Goal: Task Accomplishment & Management: Manage account settings

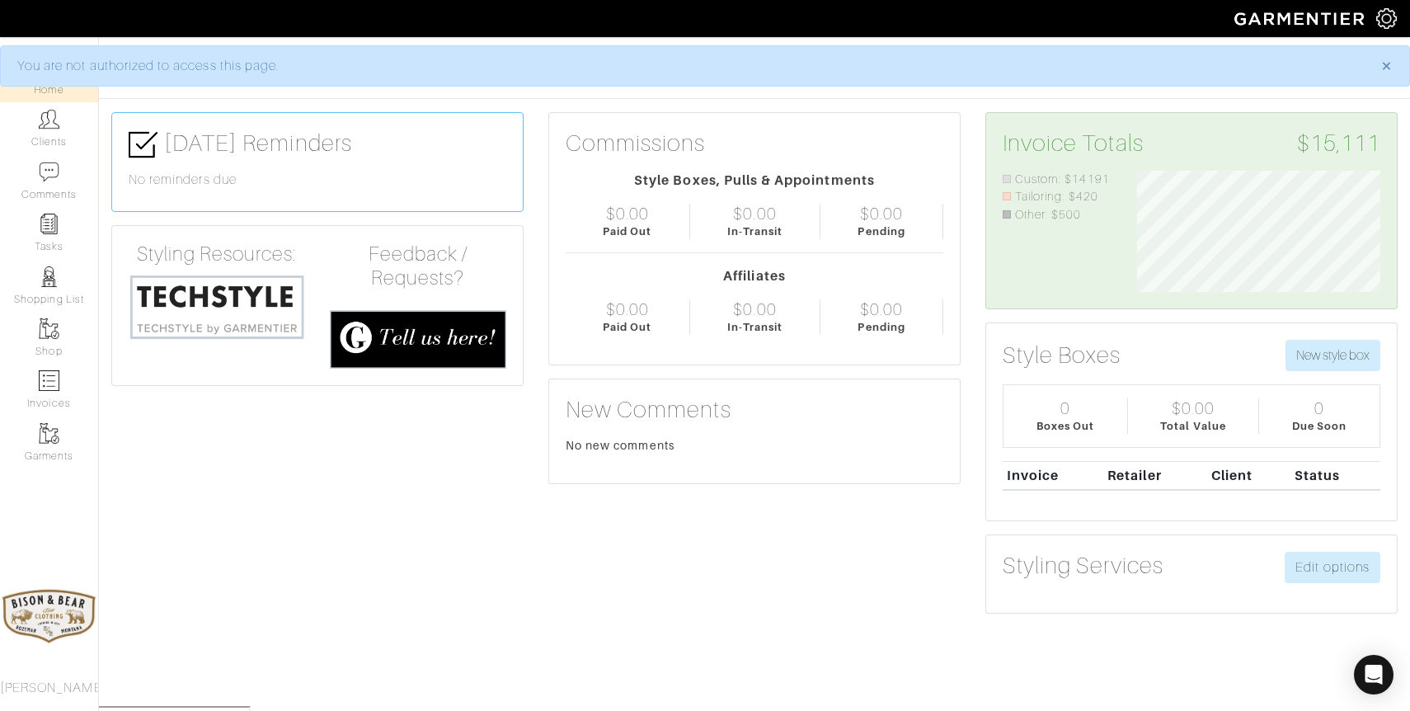
scroll to position [121, 268]
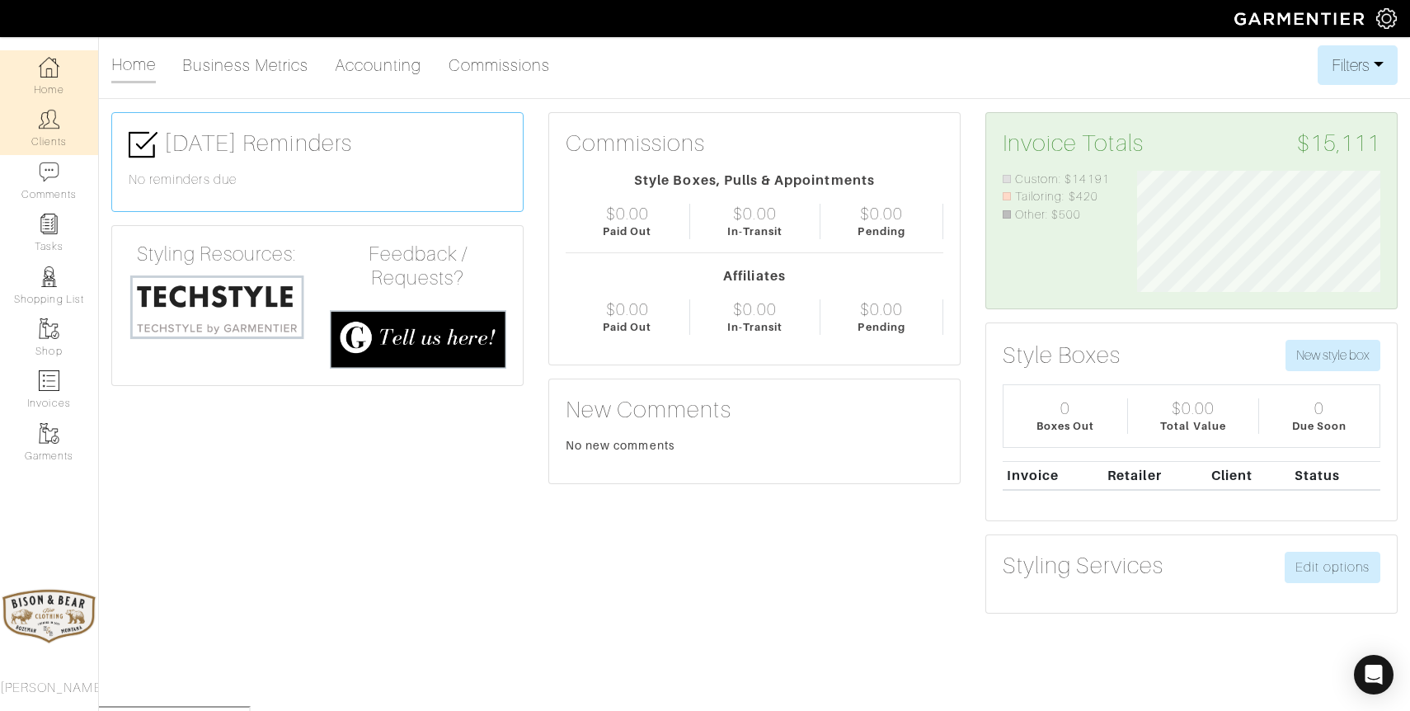
click at [66, 125] on link "Clients" at bounding box center [49, 128] width 98 height 52
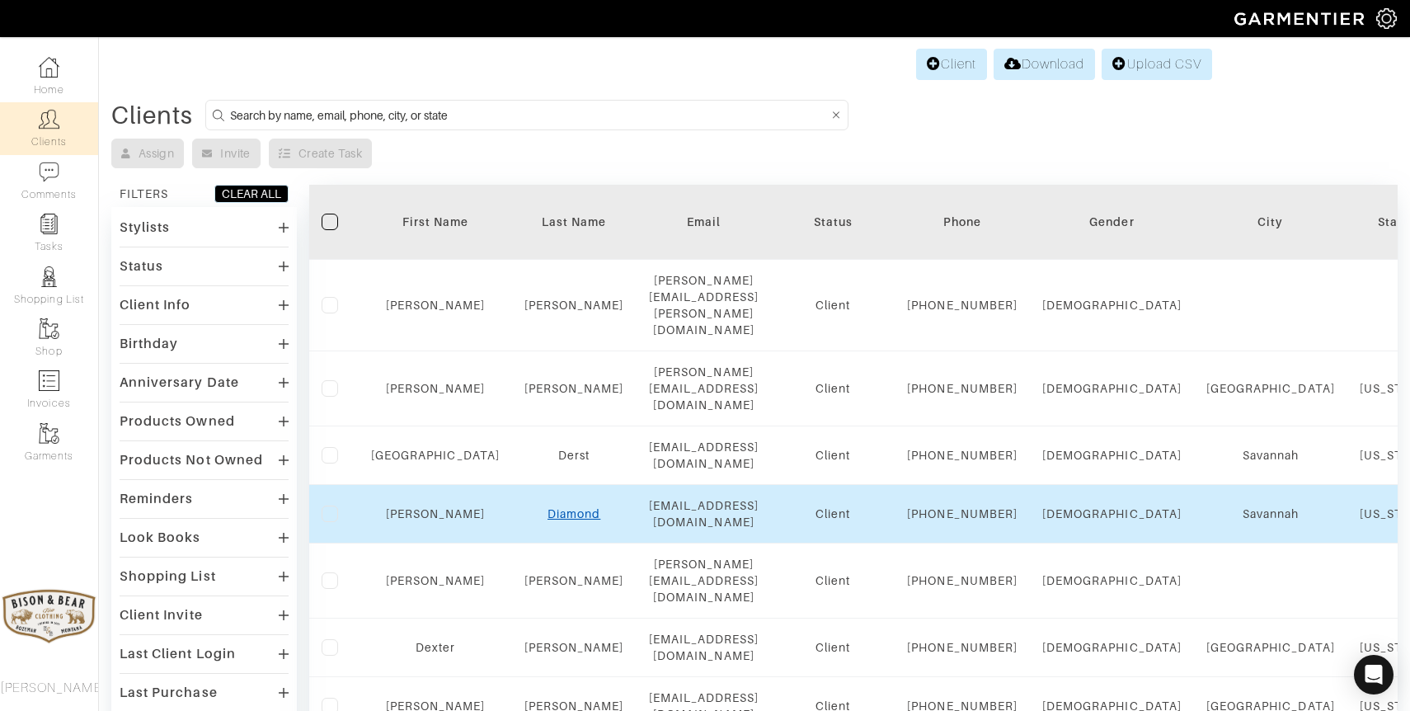
click at [547, 520] on link "Diamond" at bounding box center [573, 513] width 53 height 13
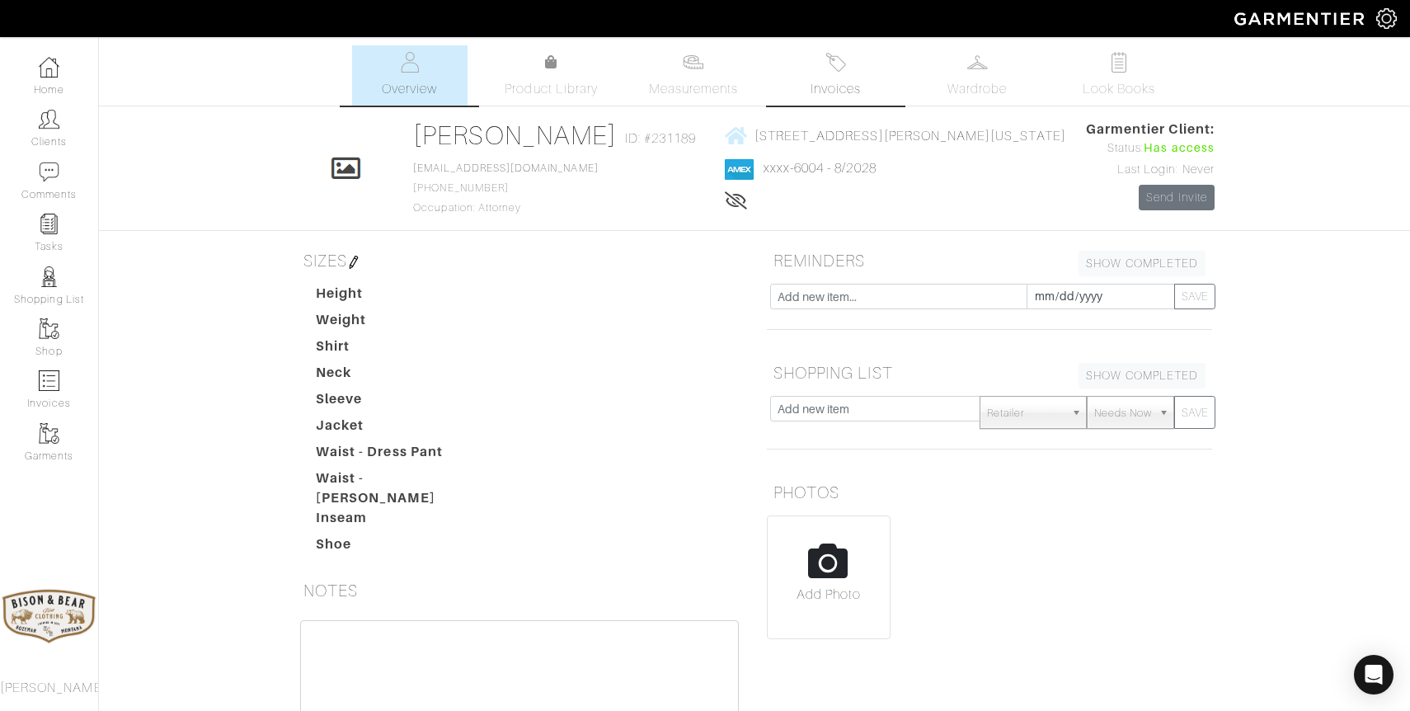
click at [838, 73] on link "Invoices" at bounding box center [834, 75] width 115 height 60
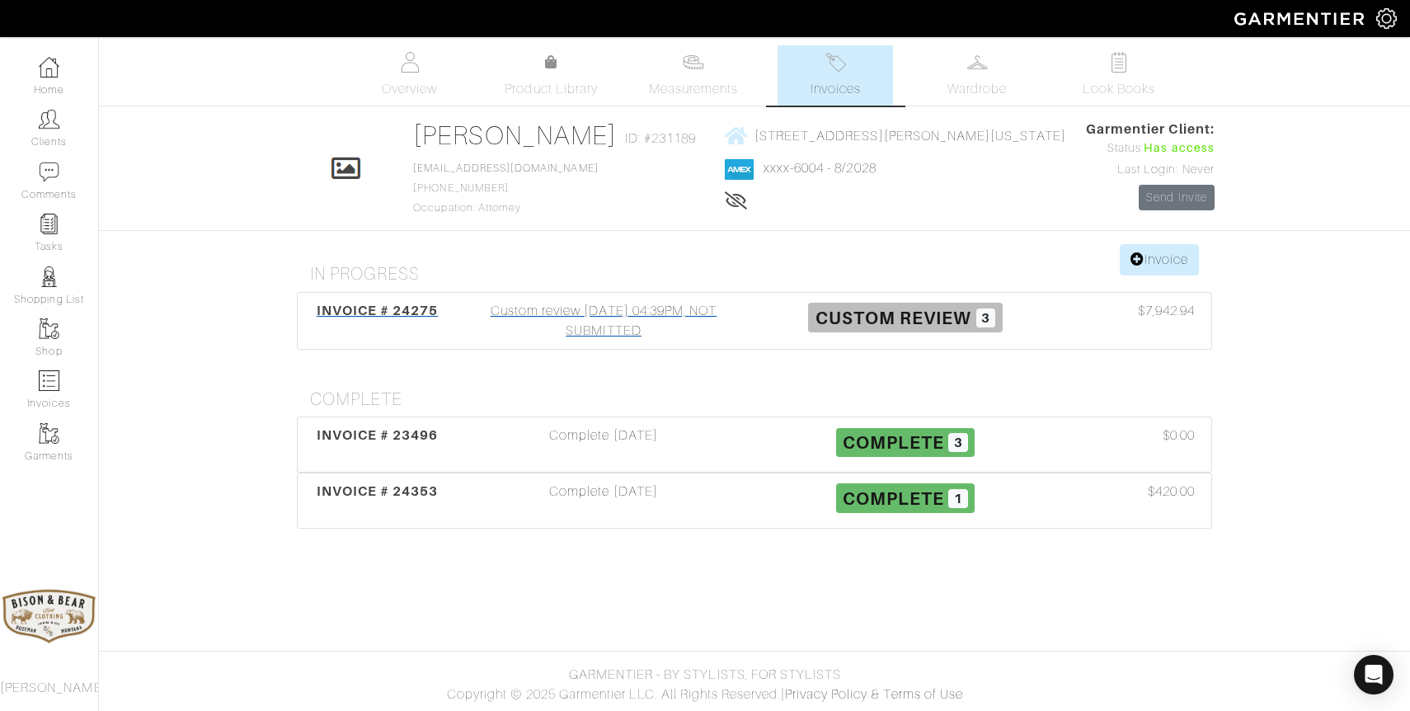
click at [647, 322] on div "Custom review [DATE] 04:39PM, NOT SUBMITTED" at bounding box center [604, 321] width 302 height 40
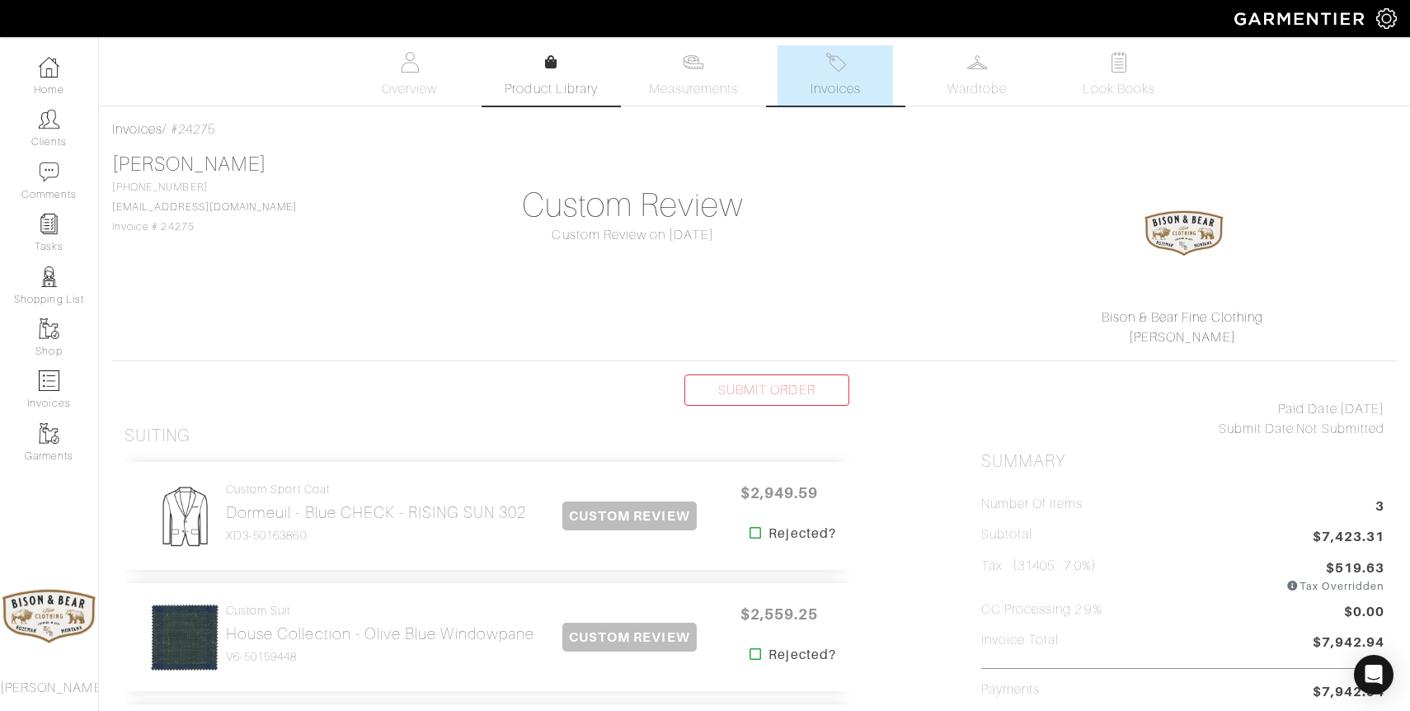
click at [555, 76] on link "Product Library" at bounding box center [551, 76] width 115 height 46
click at [683, 64] on img at bounding box center [693, 62] width 21 height 21
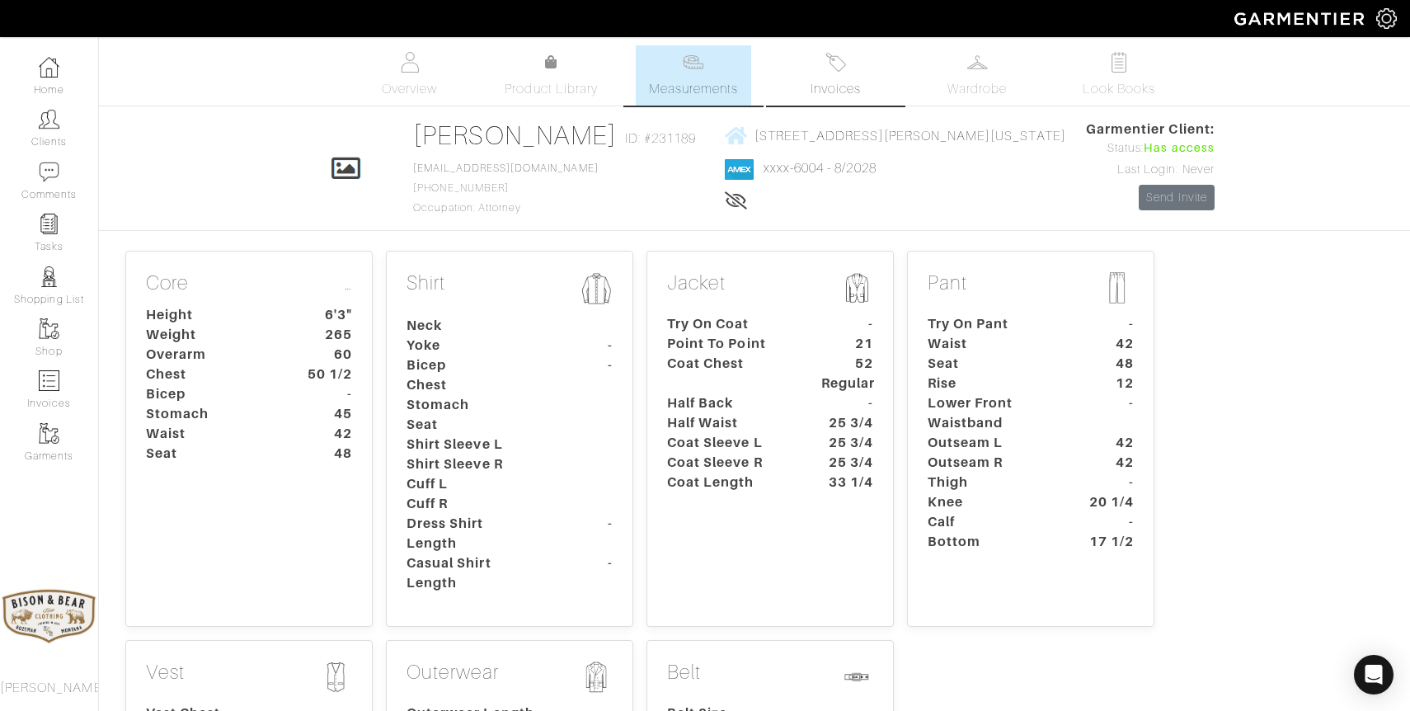
click at [838, 73] on link "Invoices" at bounding box center [834, 75] width 115 height 60
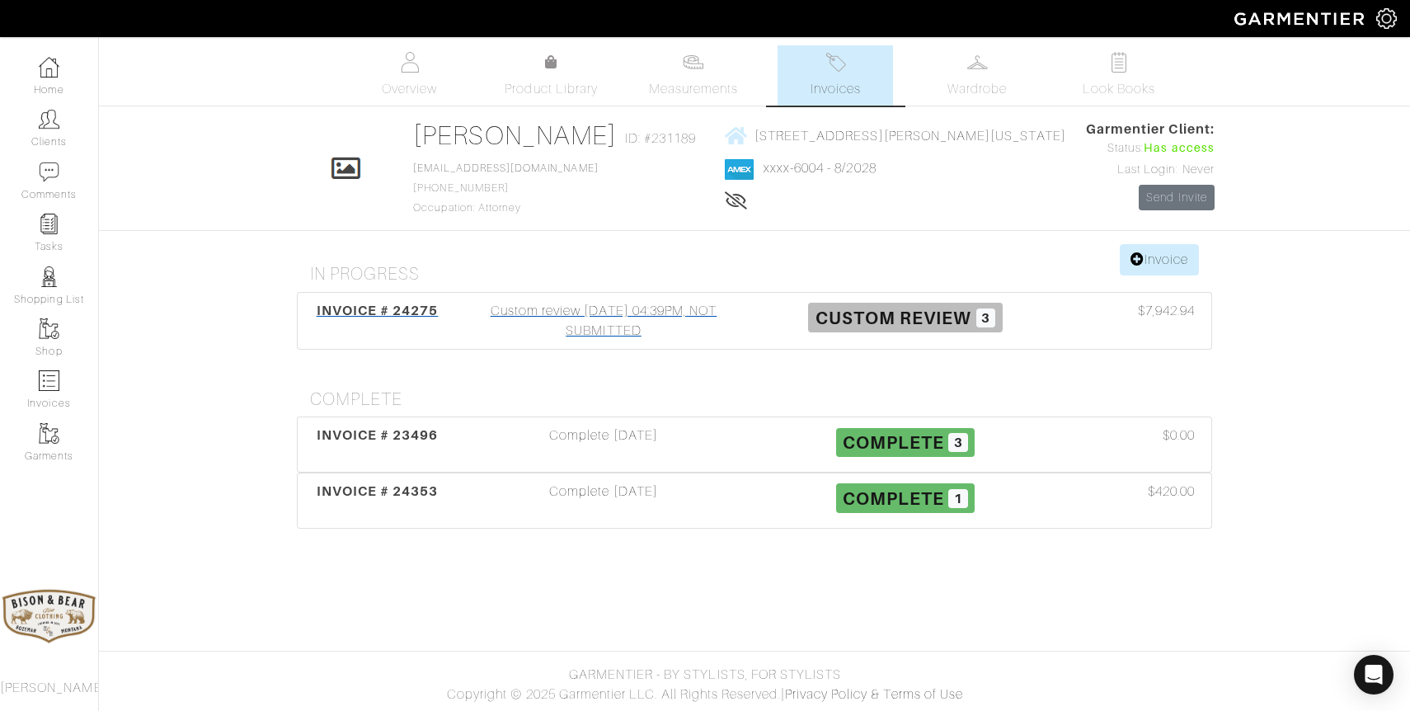
click at [577, 331] on div "Custom review 08/05/25 04:39PM, NOT SUBMITTED" at bounding box center [604, 321] width 302 height 40
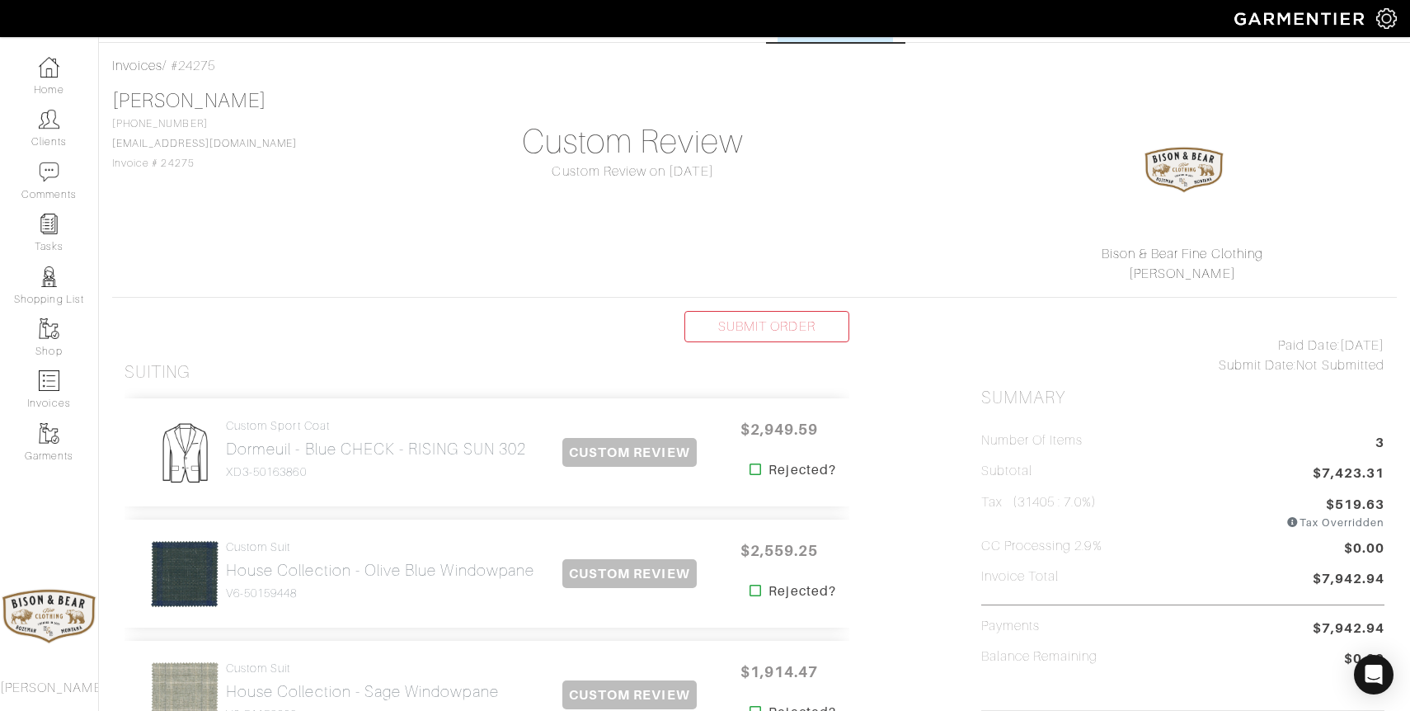
scroll to position [92, 0]
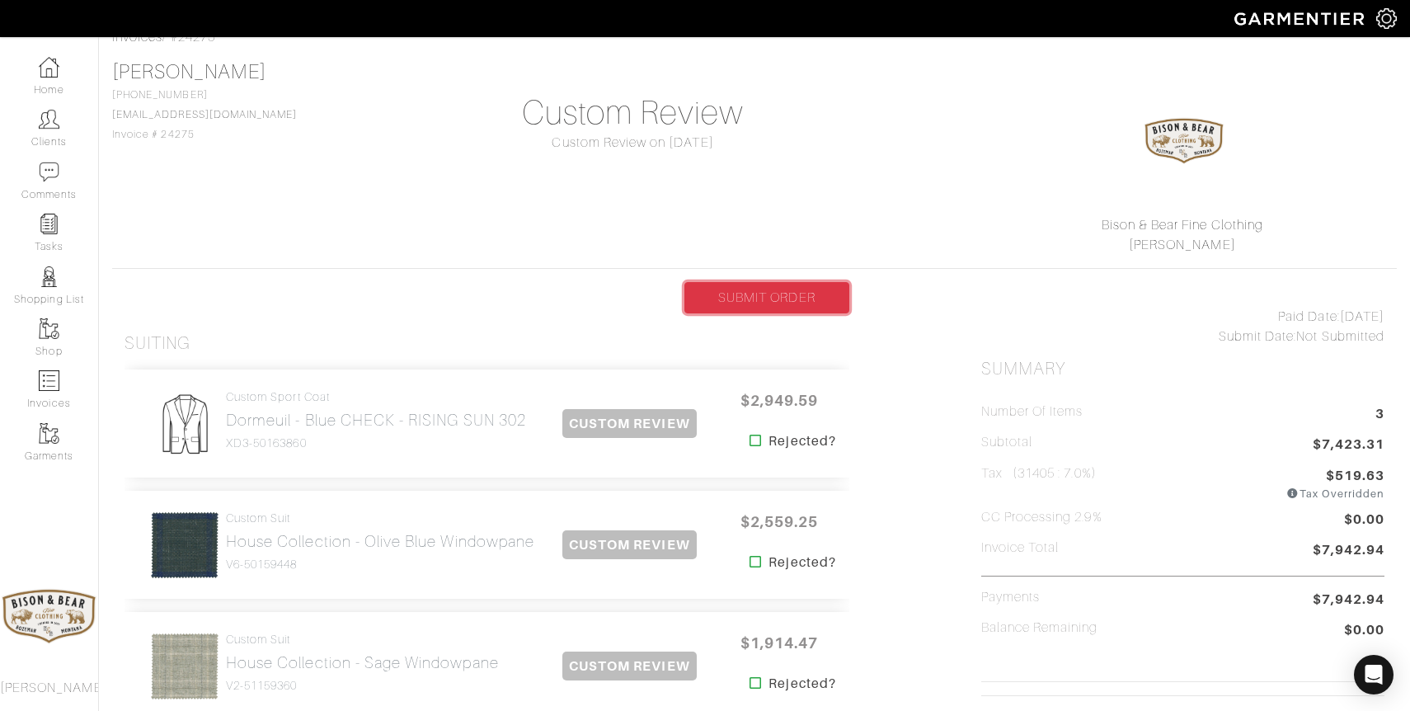
click at [753, 296] on link "SUBMIT ORDER" at bounding box center [766, 297] width 165 height 31
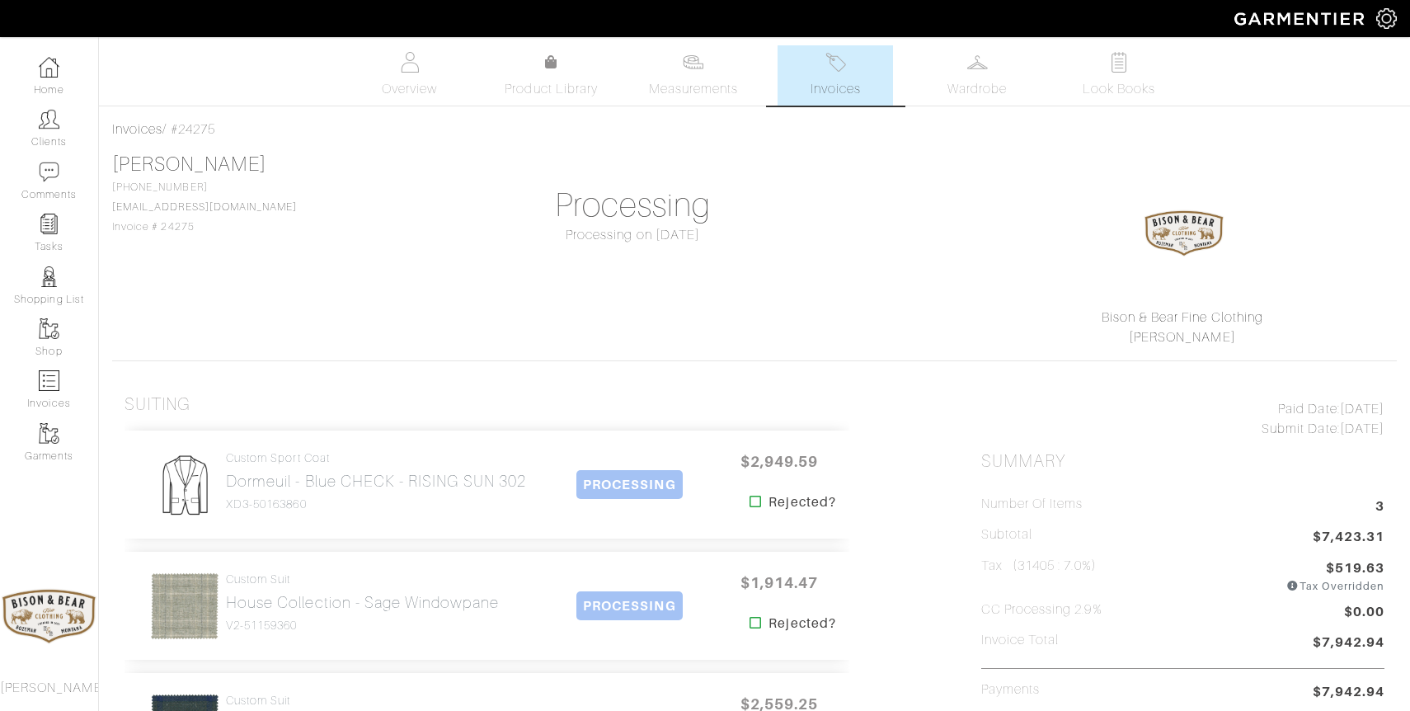
click at [845, 69] on img at bounding box center [835, 62] width 21 height 21
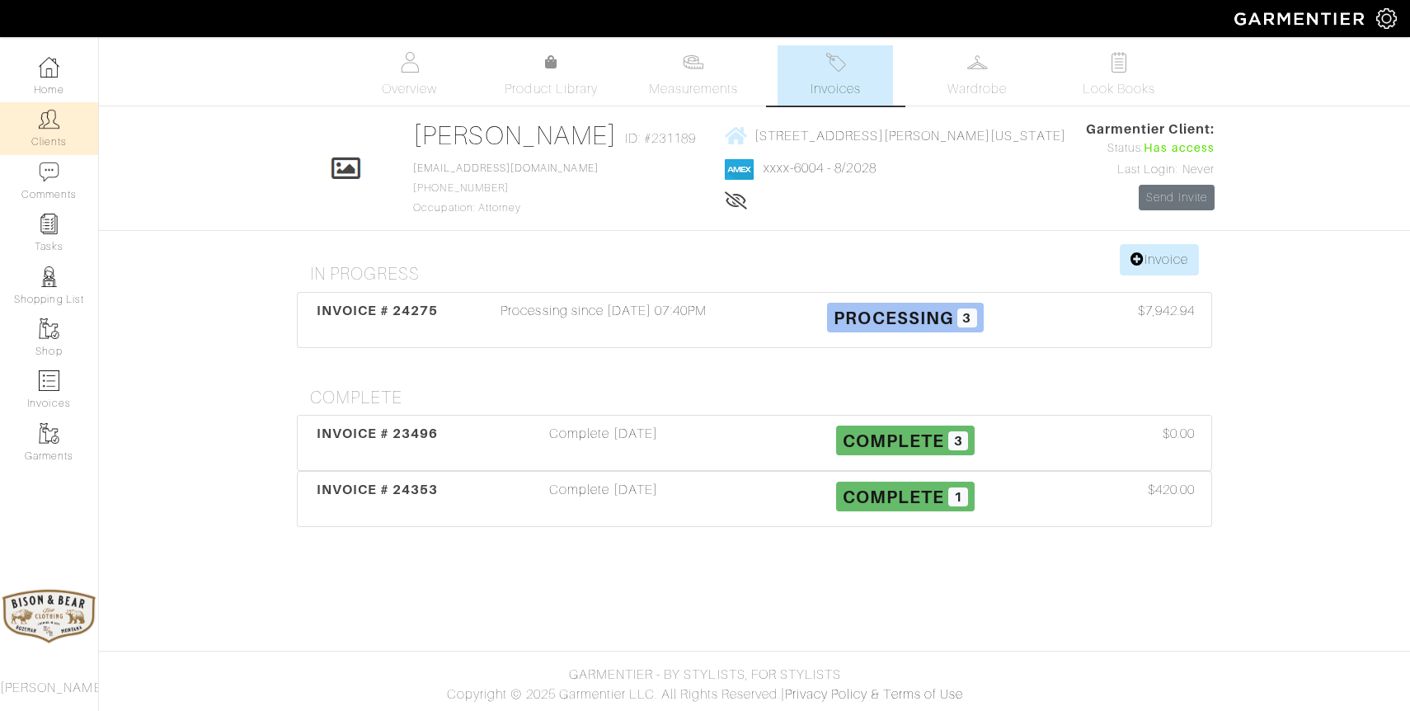
click at [41, 120] on img at bounding box center [49, 119] width 21 height 21
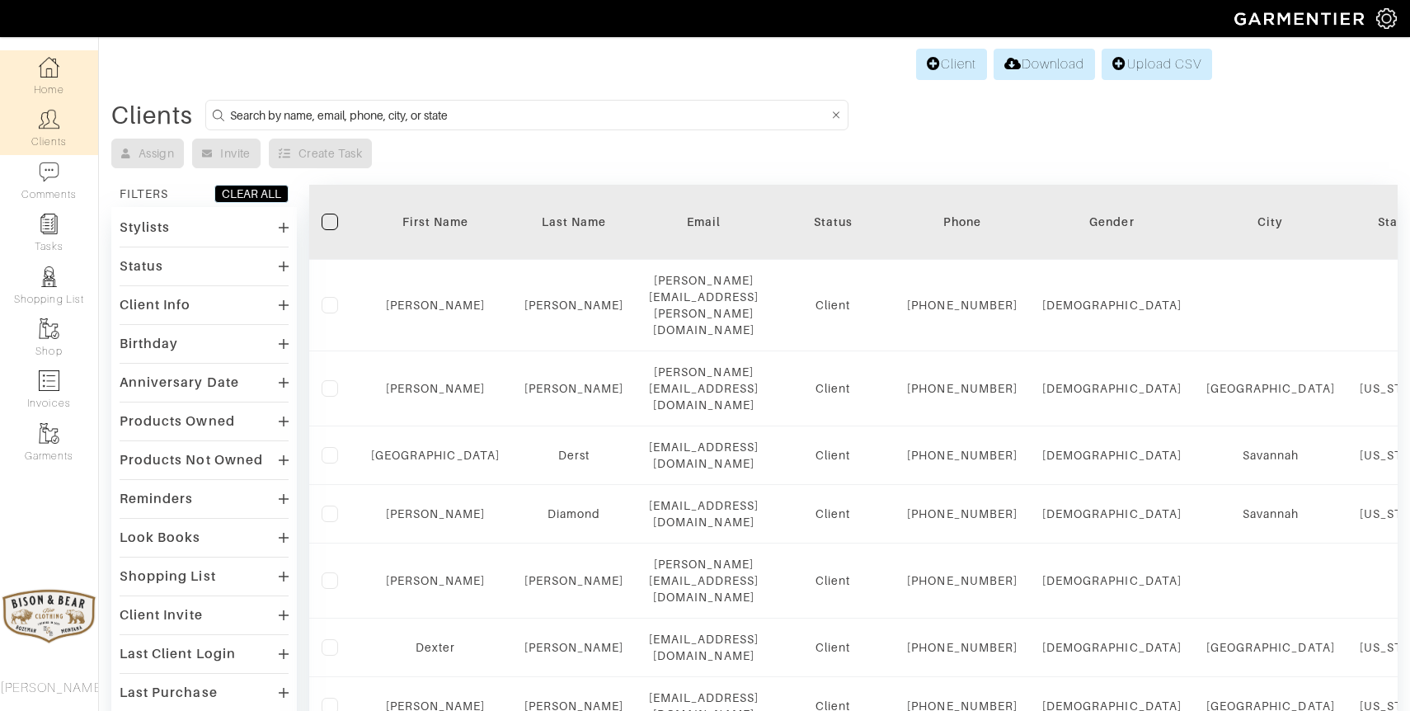
click at [54, 80] on link "Home" at bounding box center [49, 76] width 98 height 52
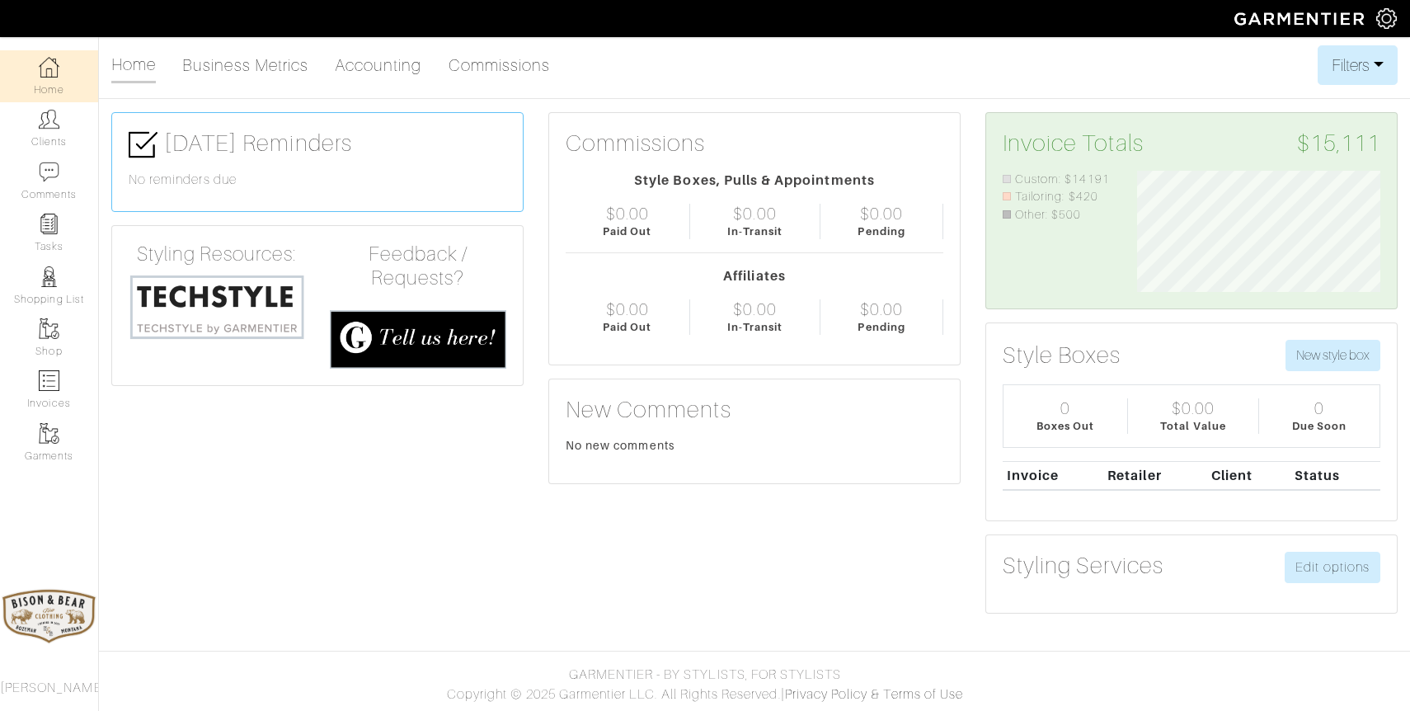
scroll to position [121, 268]
click at [45, 131] on link "Clients" at bounding box center [49, 128] width 98 height 52
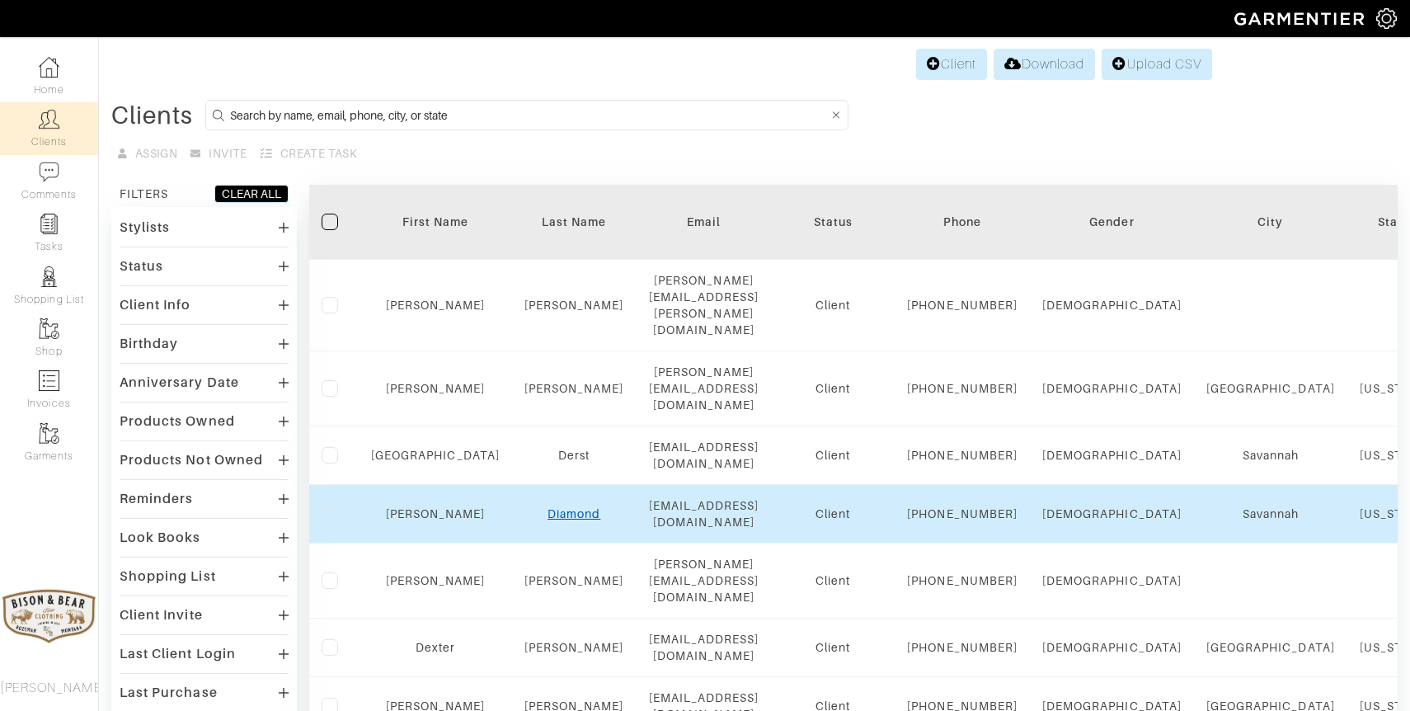
click at [547, 516] on link "Diamond" at bounding box center [573, 513] width 53 height 13
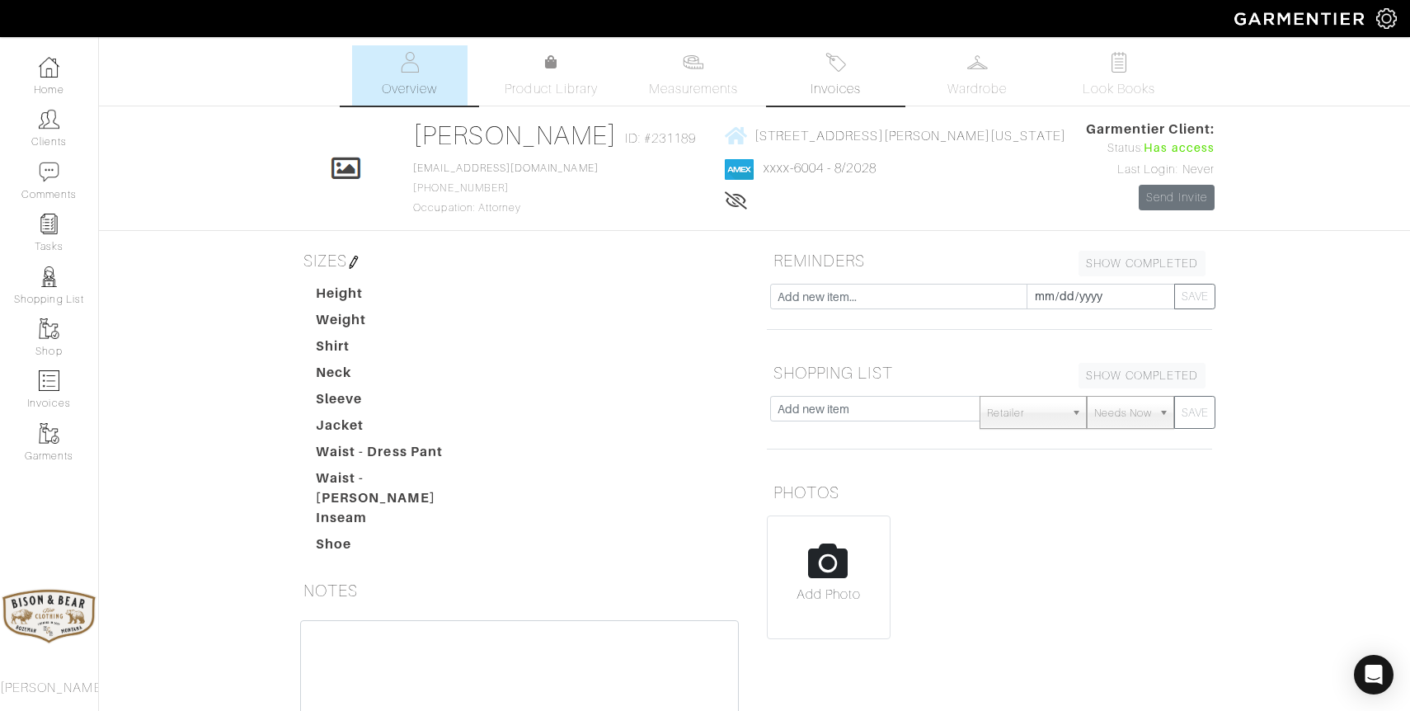
click at [829, 74] on link "Invoices" at bounding box center [834, 75] width 115 height 60
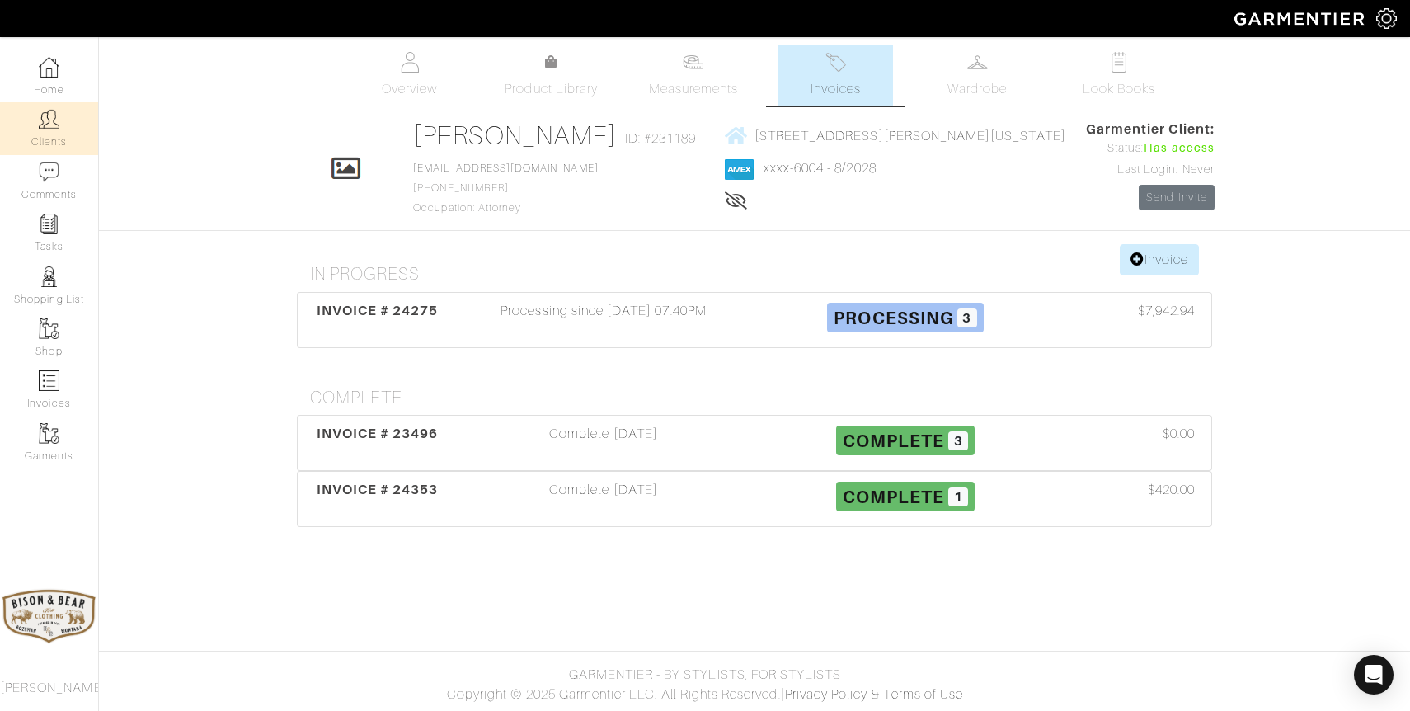
click at [39, 130] on link "Clients" at bounding box center [49, 128] width 98 height 52
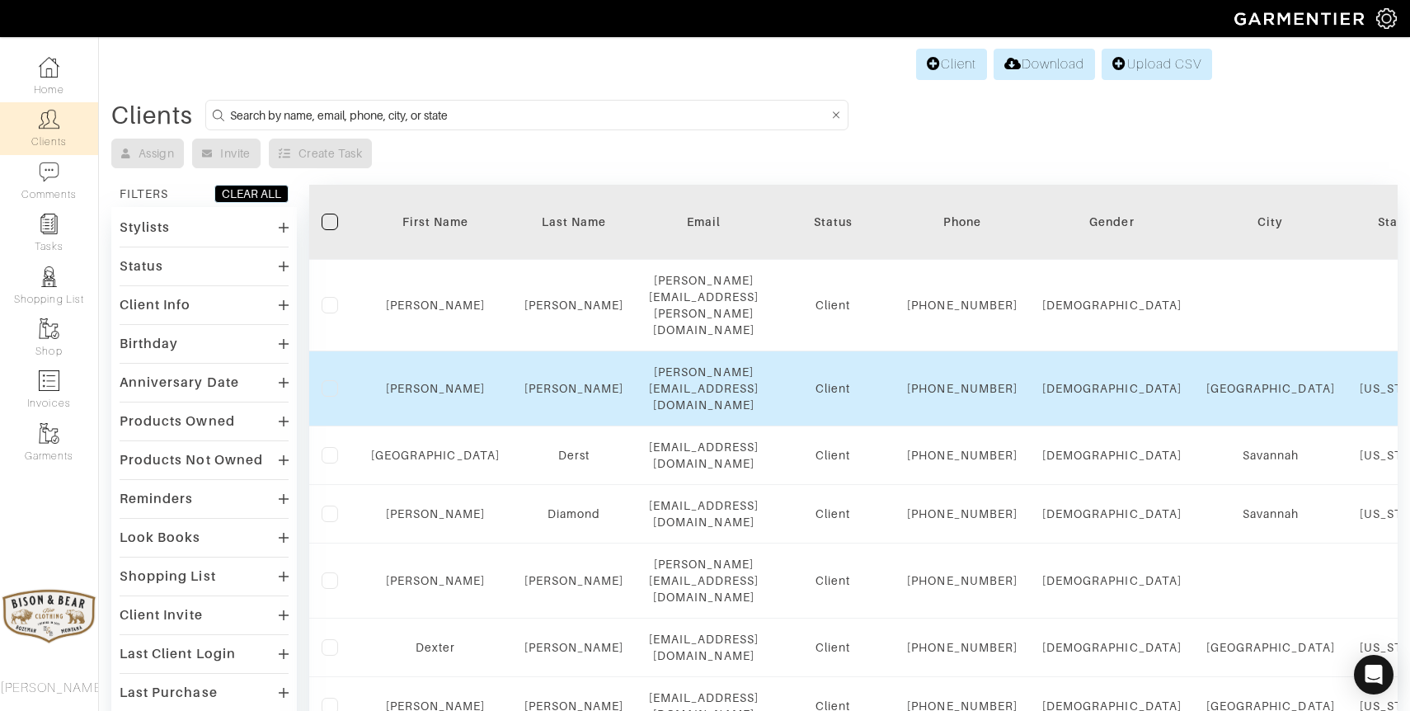
click at [561, 381] on td "Dawkins" at bounding box center [574, 388] width 124 height 75
click at [551, 382] on link "Dawkins" at bounding box center [574, 388] width 100 height 13
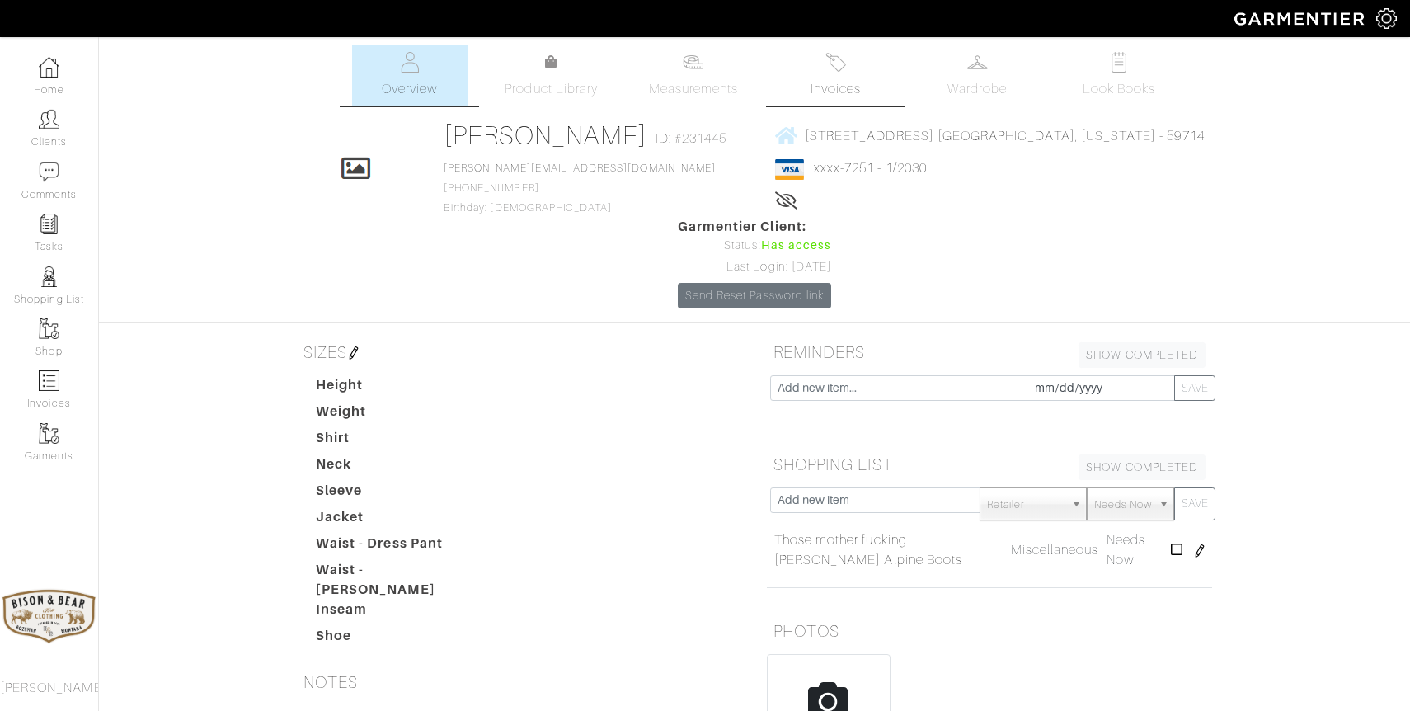
click at [845, 80] on span "Invoices" at bounding box center [835, 89] width 50 height 20
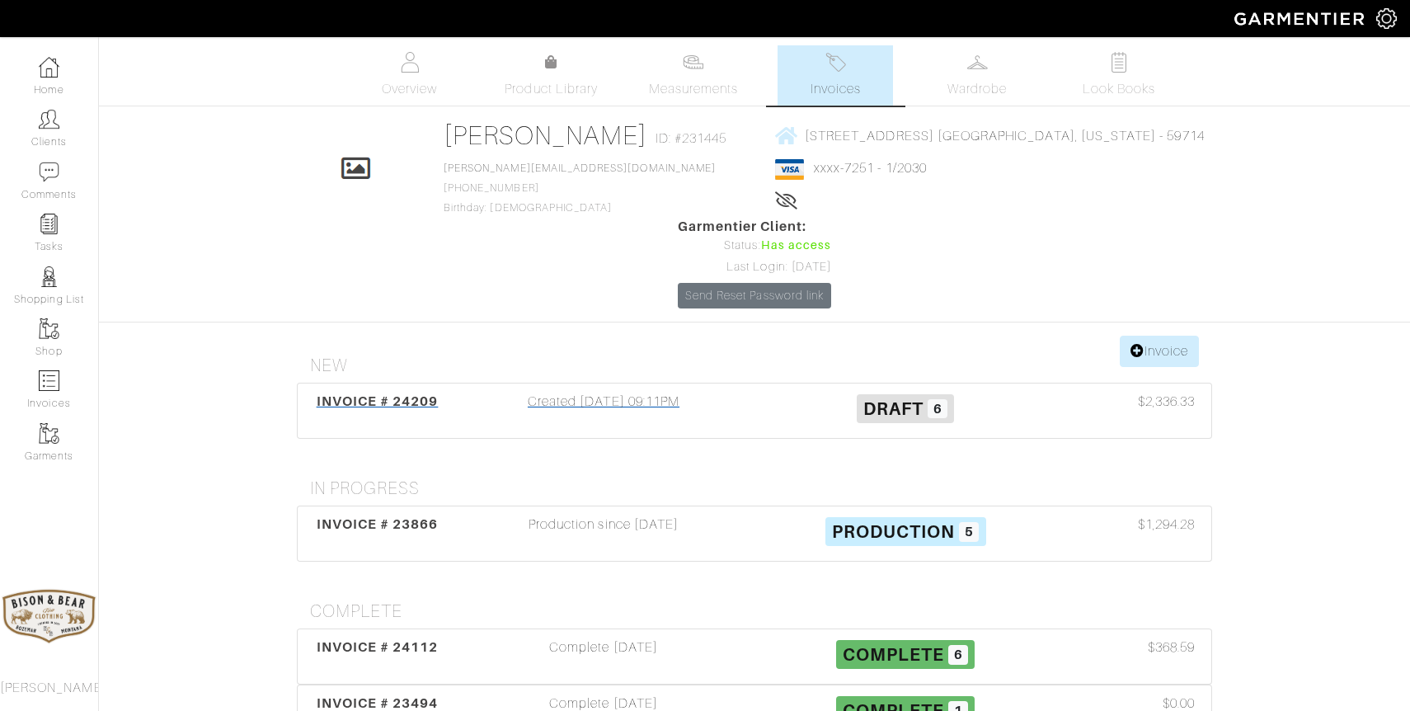
click at [618, 392] on div "Created [DATE] 09:11PM" at bounding box center [604, 411] width 302 height 38
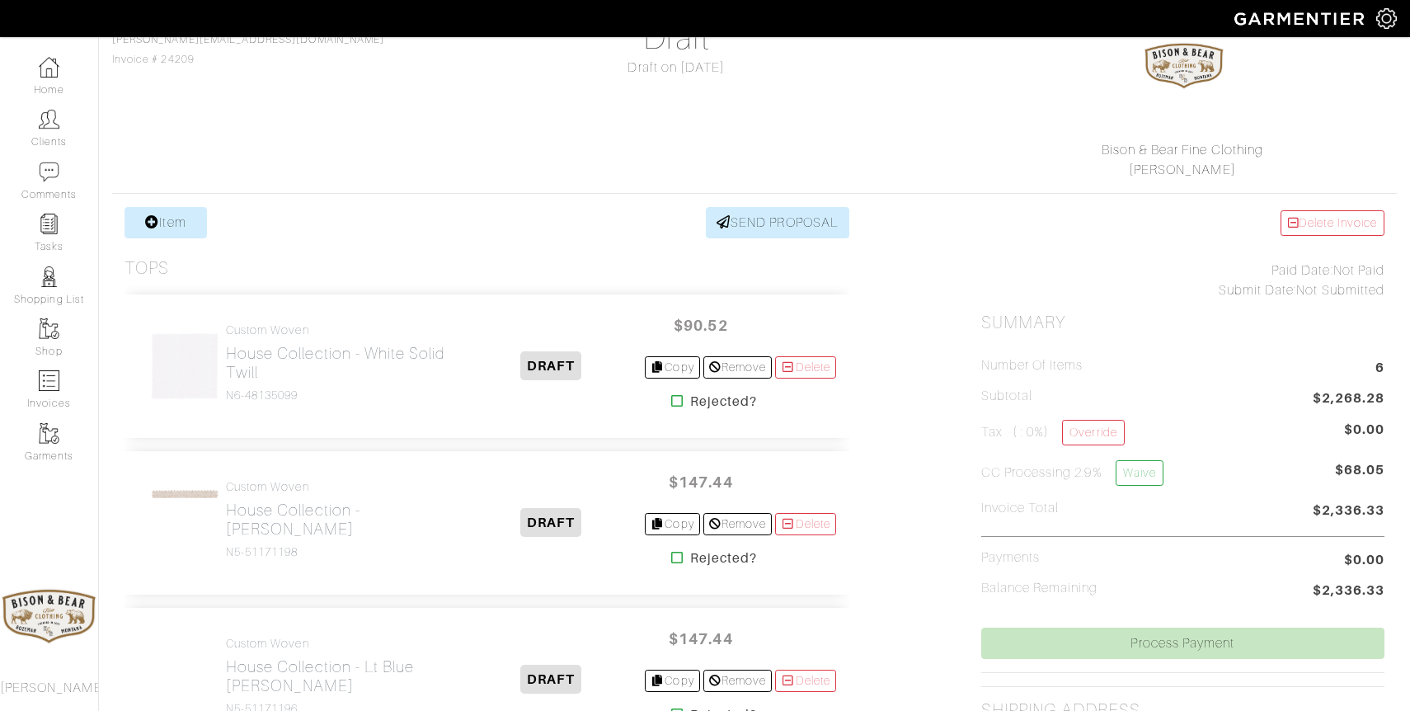
scroll to position [166, 0]
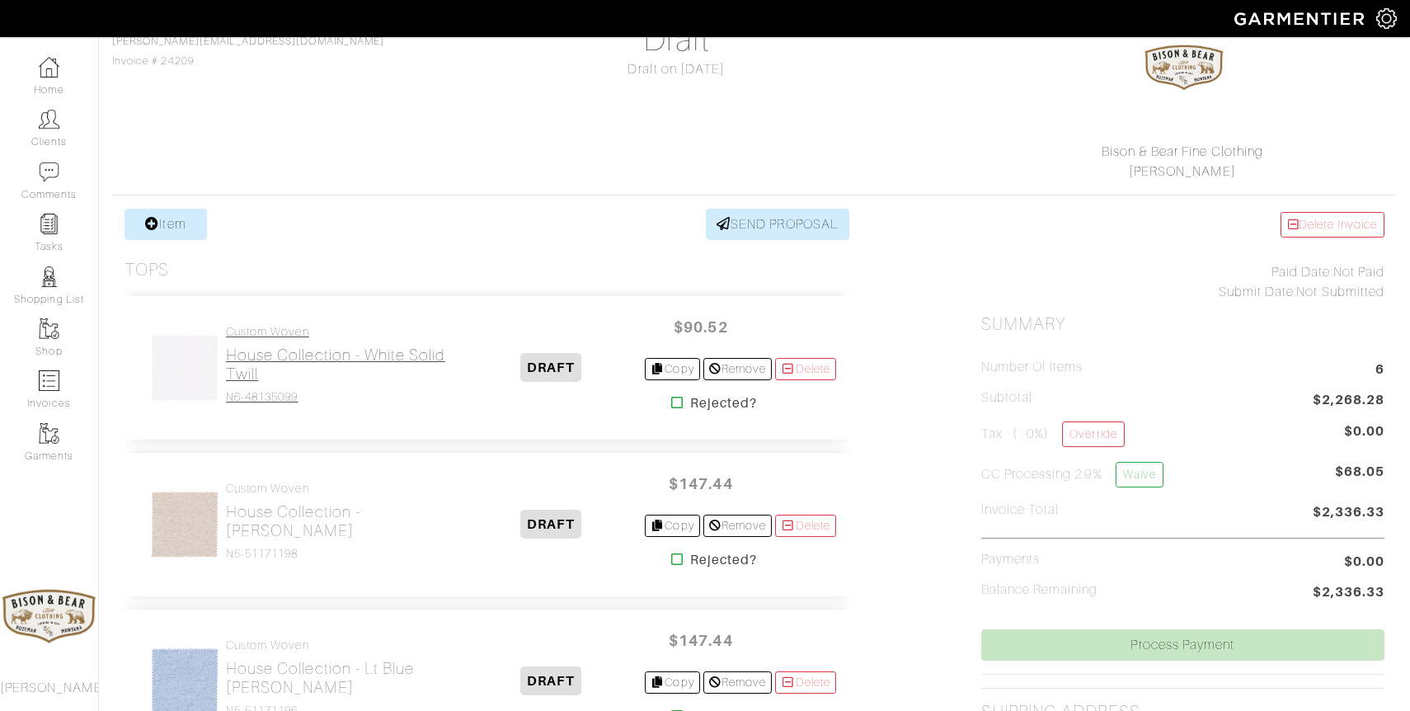
click at [325, 358] on h2 "House Collection - White Solid Twill" at bounding box center [342, 364] width 232 height 38
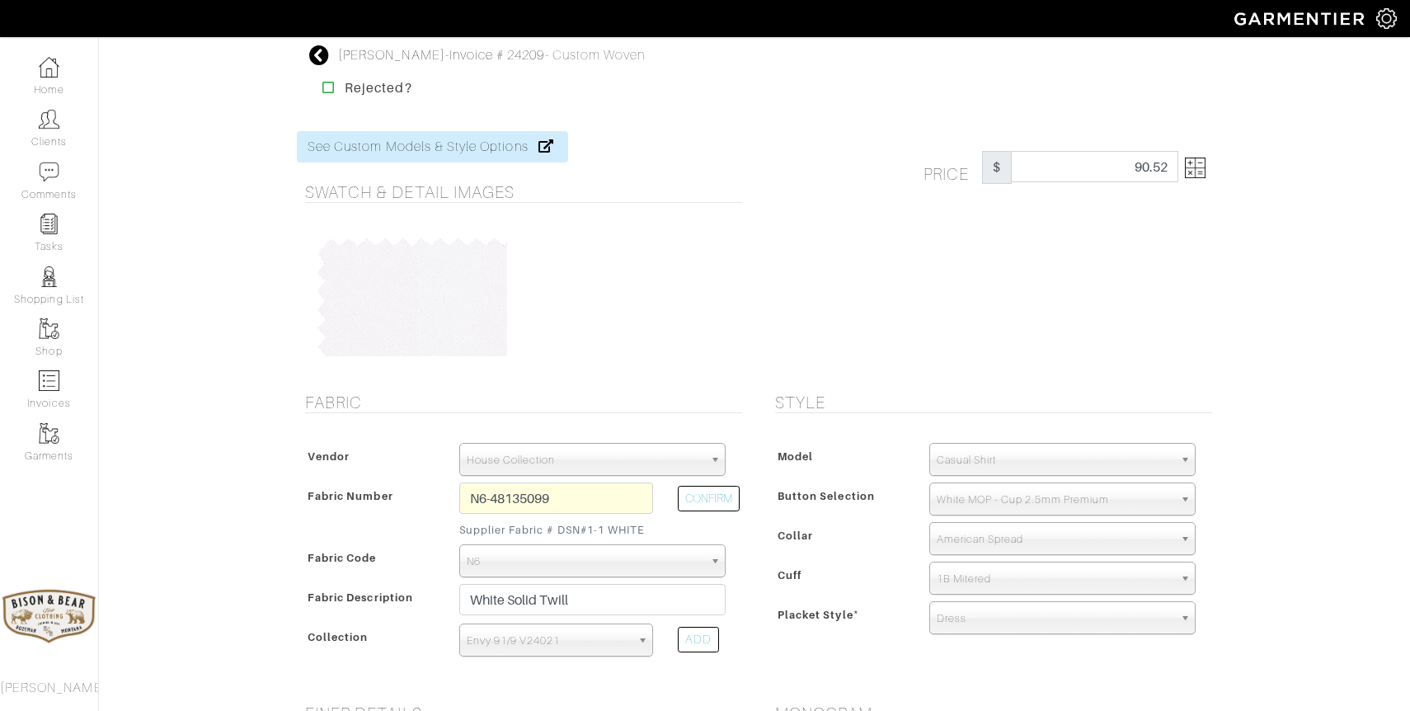
click at [320, 54] on icon at bounding box center [319, 55] width 21 height 20
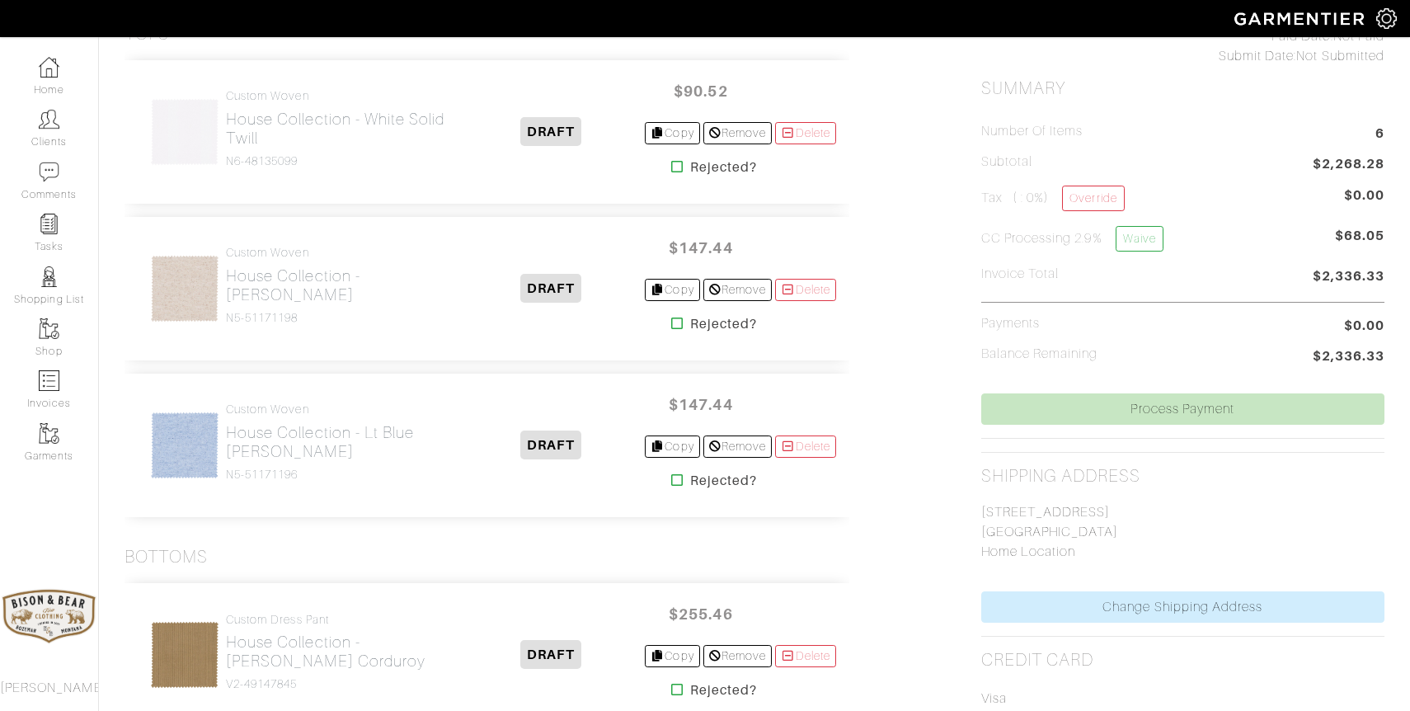
scroll to position [399, 0]
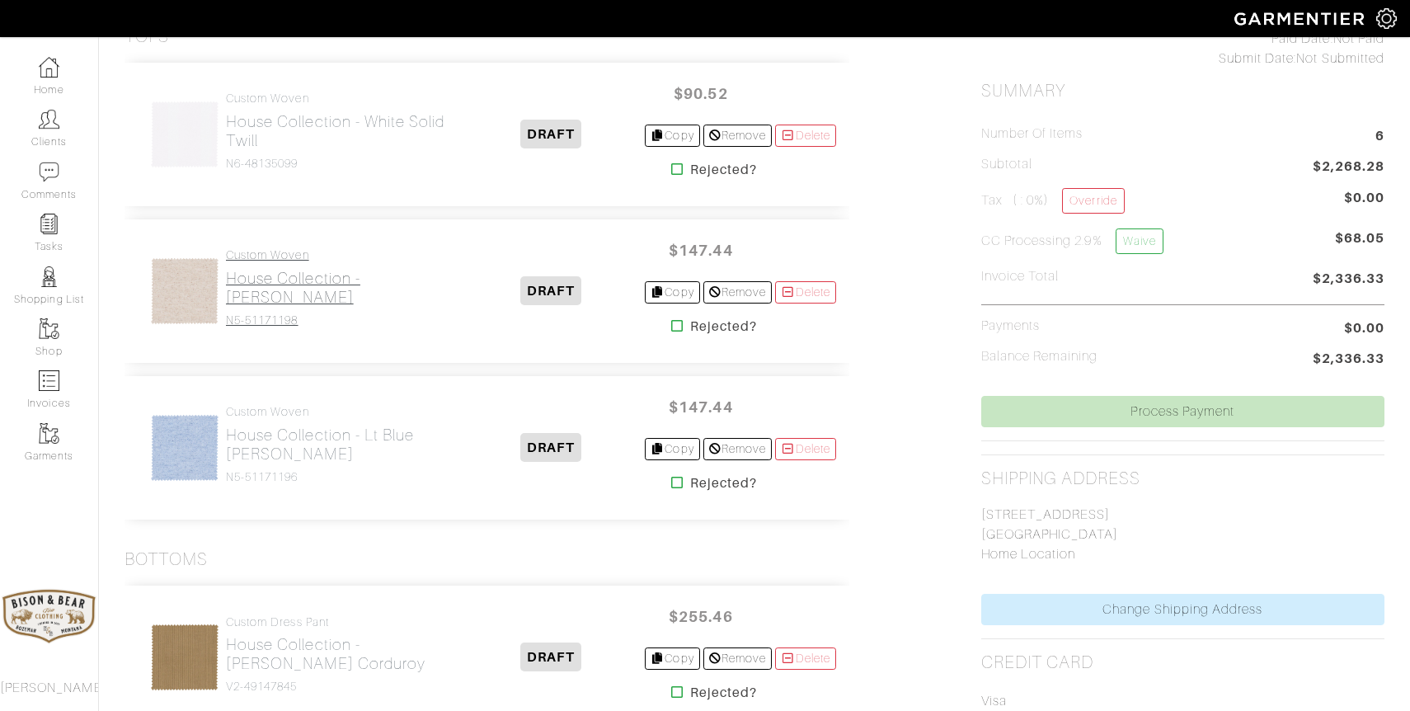
click at [289, 306] on h2 "House Collection - [PERSON_NAME]" at bounding box center [342, 288] width 232 height 38
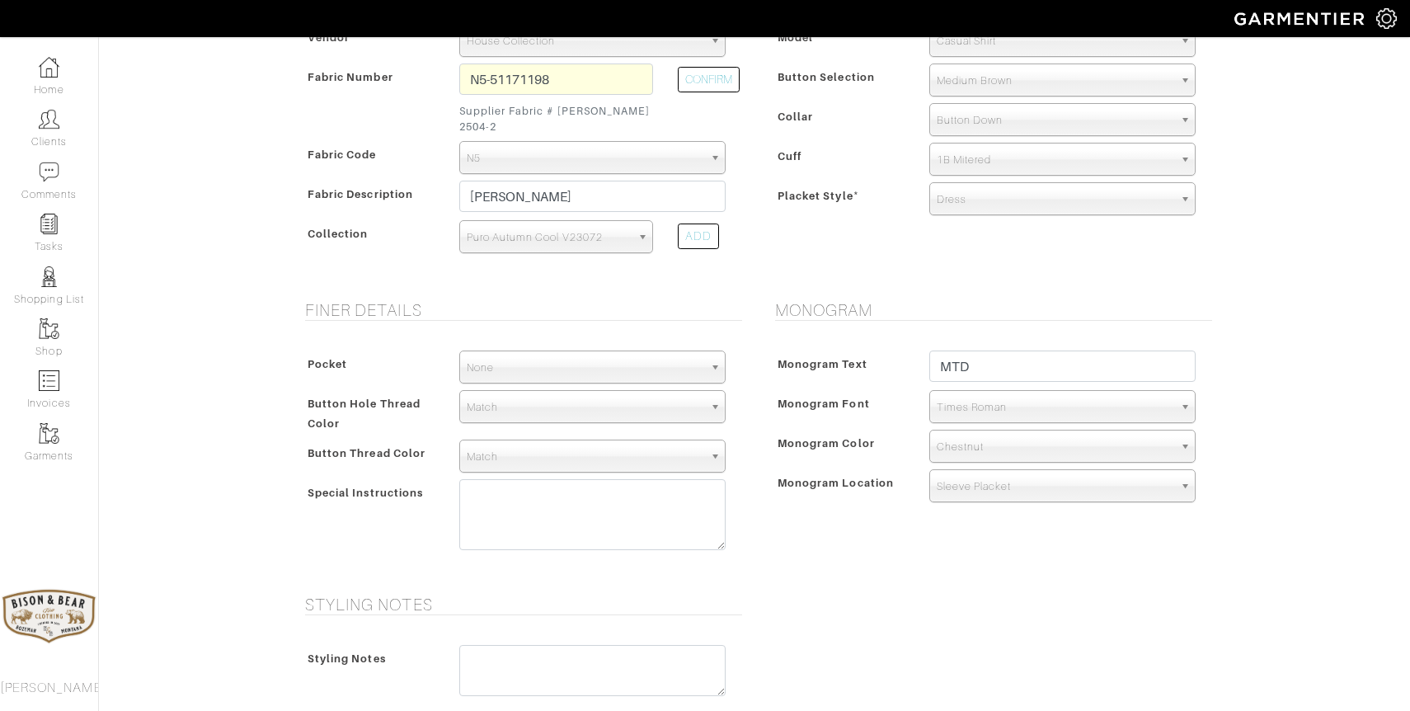
scroll to position [355, 0]
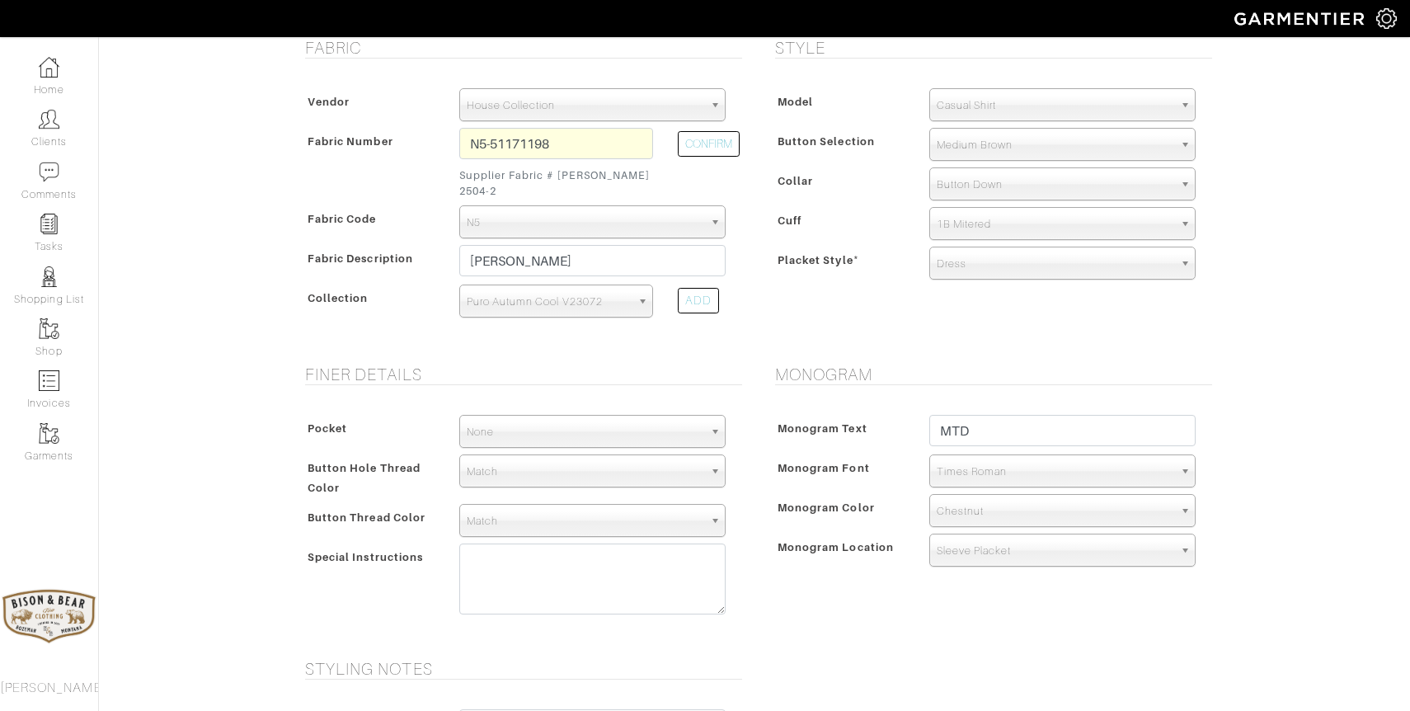
click at [570, 418] on span "None" at bounding box center [585, 432] width 237 height 33
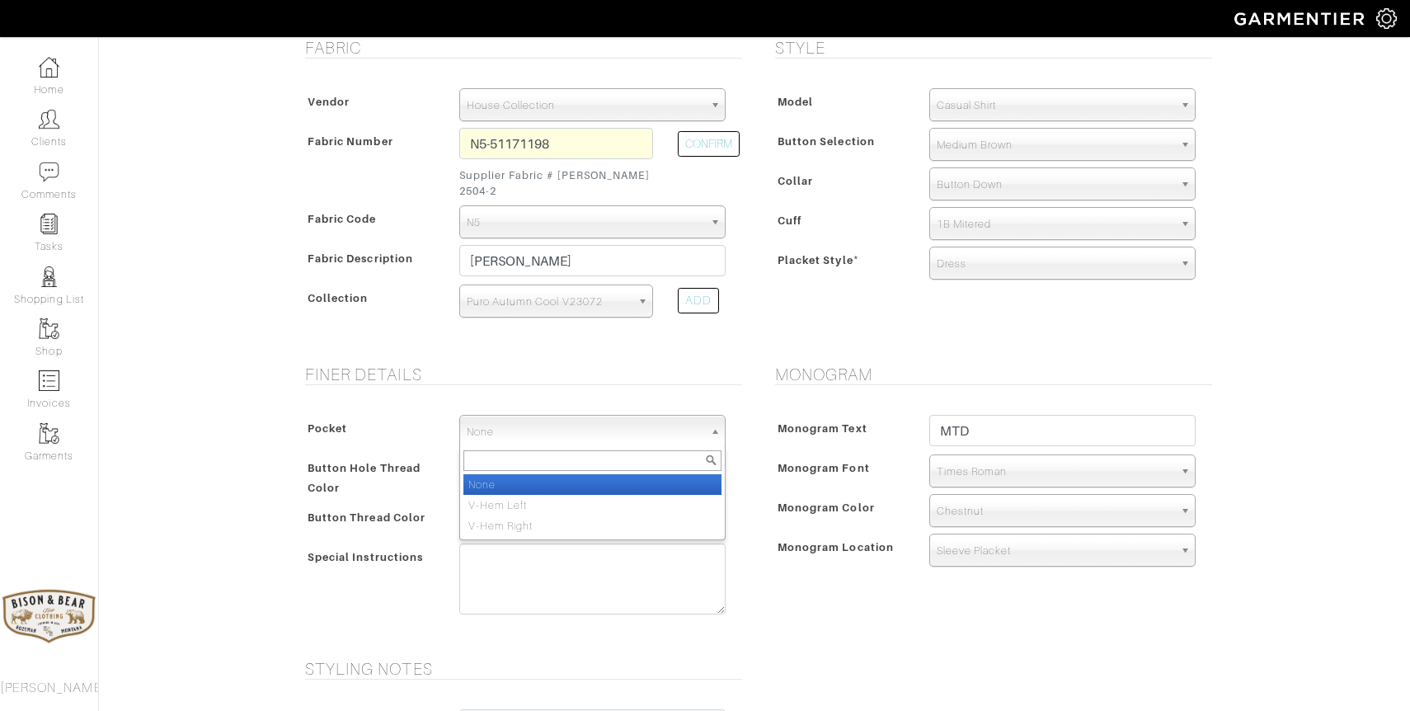
click at [749, 364] on div "Finer Details Pocket None V-Hem Left V-Hem Right None None V-Hem Left V-Hem Rig…" at bounding box center [519, 501] width 470 height 275
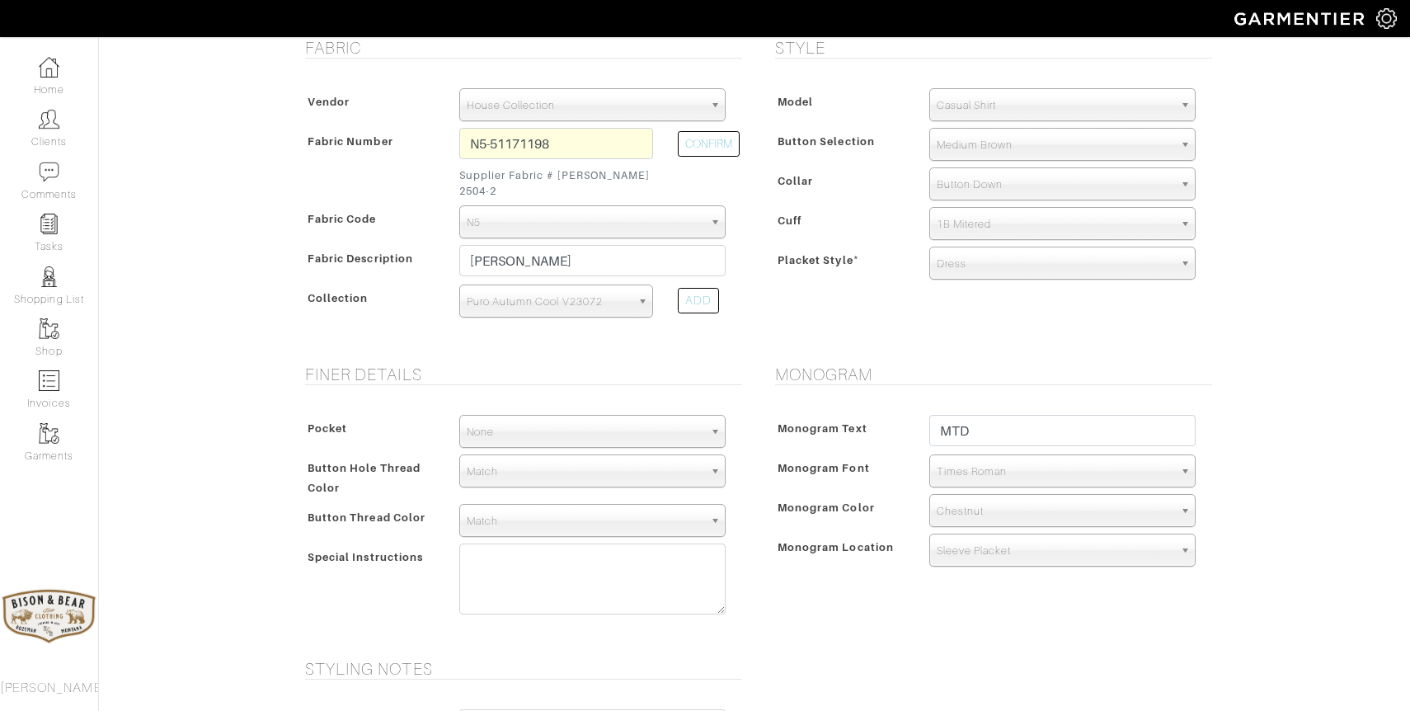
click at [593, 455] on span "Match" at bounding box center [585, 471] width 237 height 33
click at [778, 511] on div "Monogram Text MTD Monogram Font N/A Script Calligraphy Times Roman Block Times …" at bounding box center [989, 493] width 445 height 191
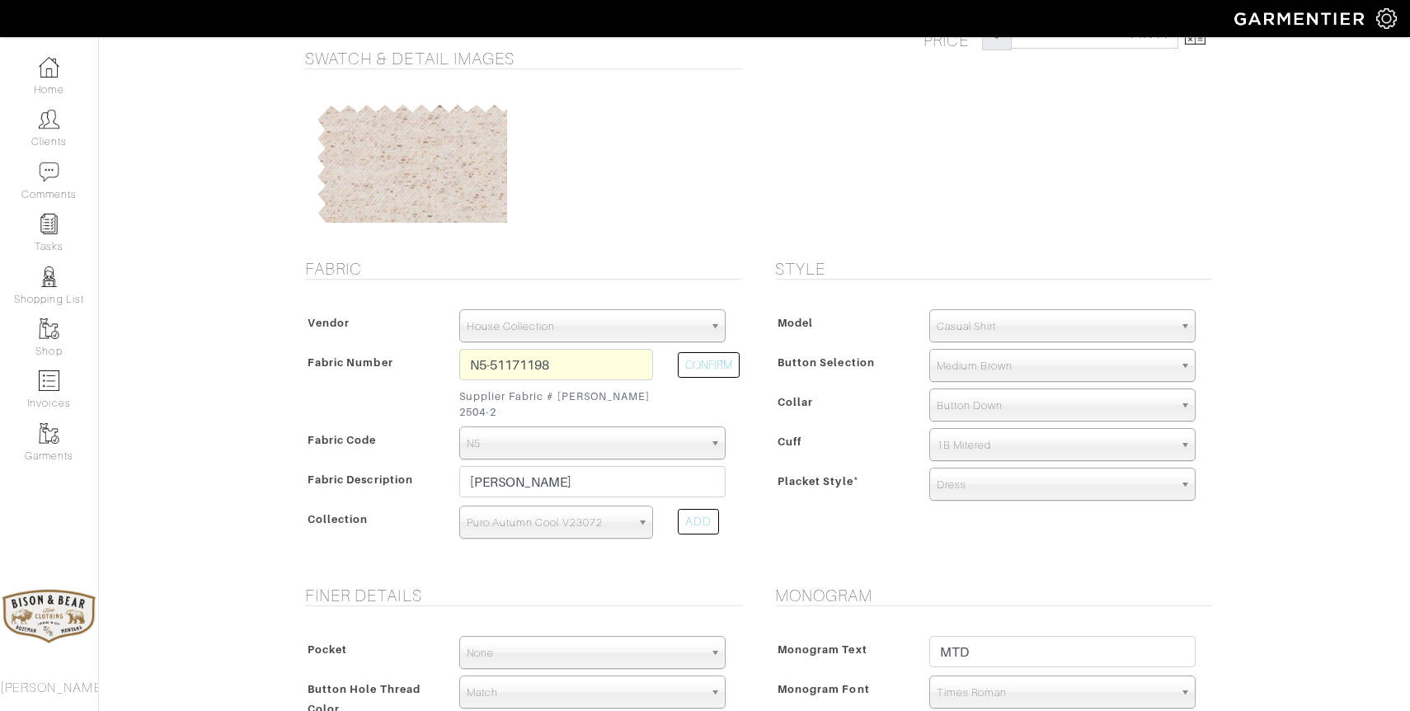
scroll to position [0, 0]
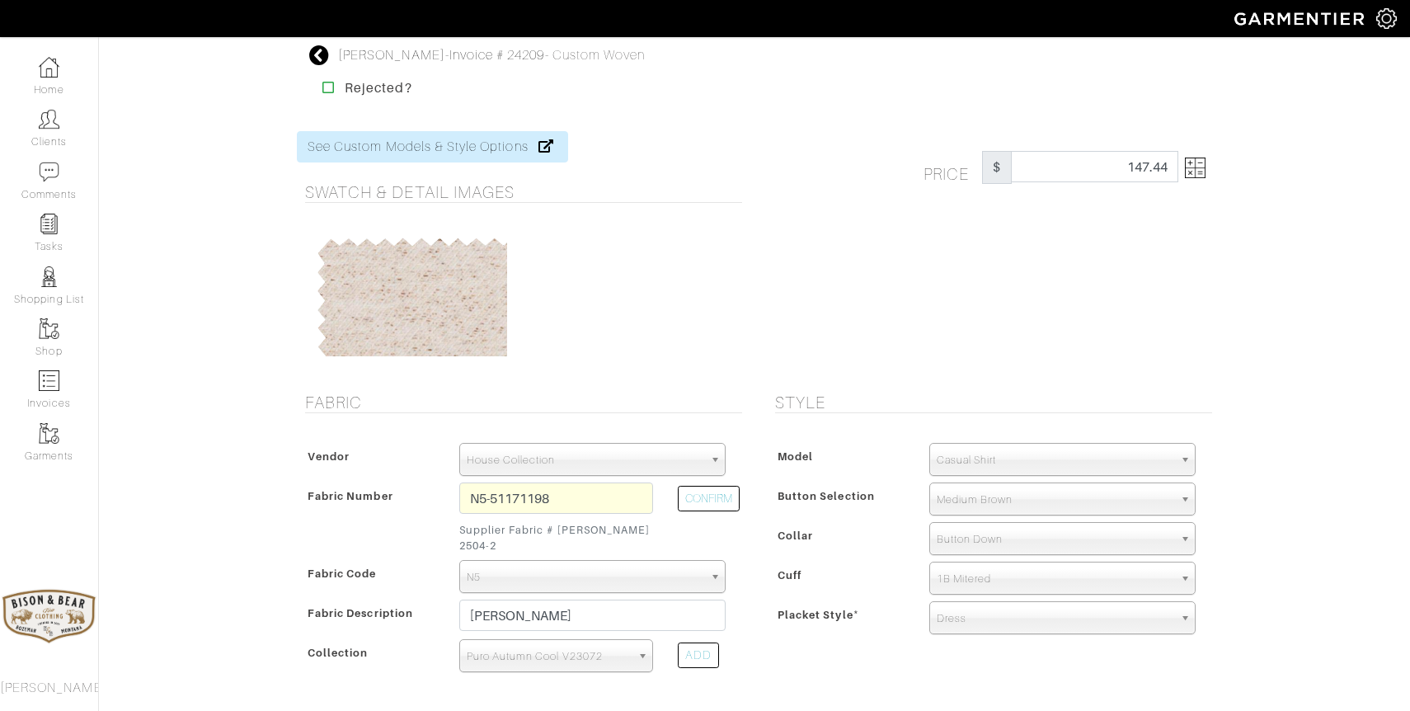
click at [317, 57] on icon at bounding box center [319, 55] width 21 height 20
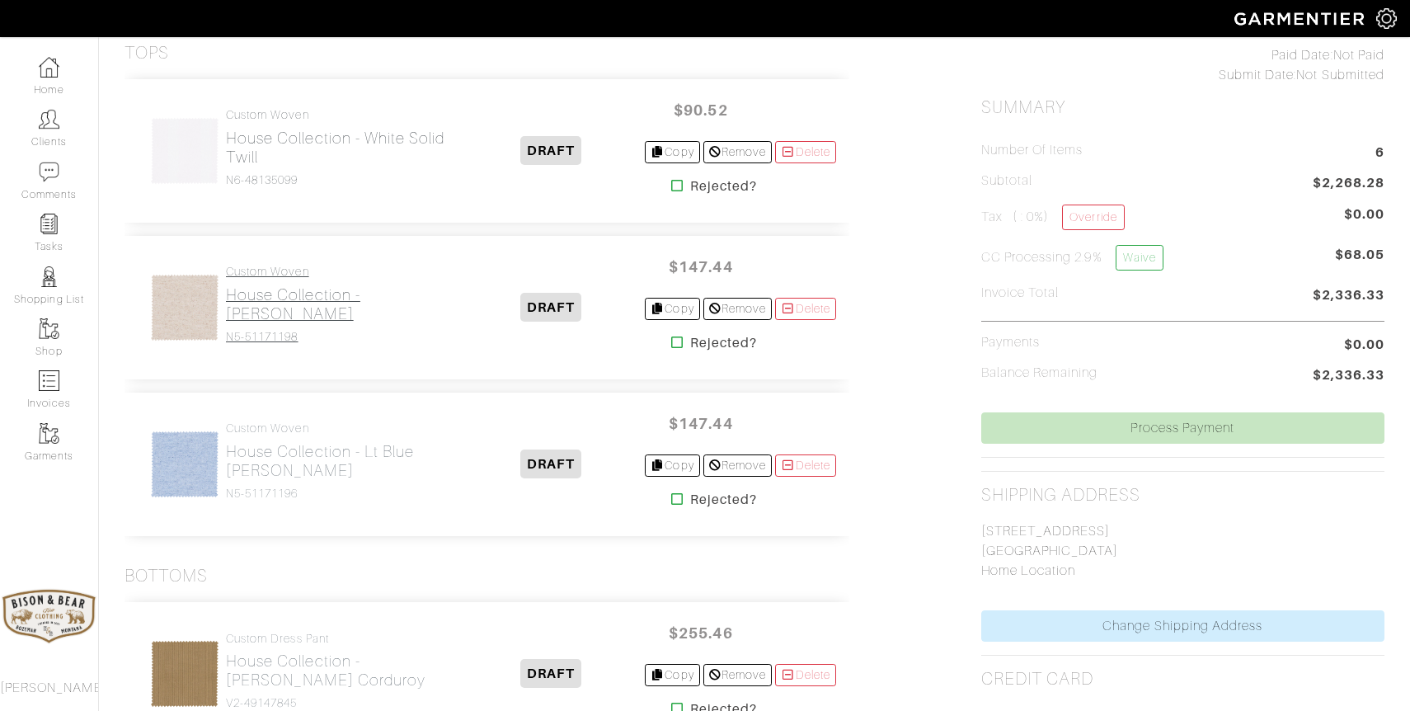
scroll to position [387, 0]
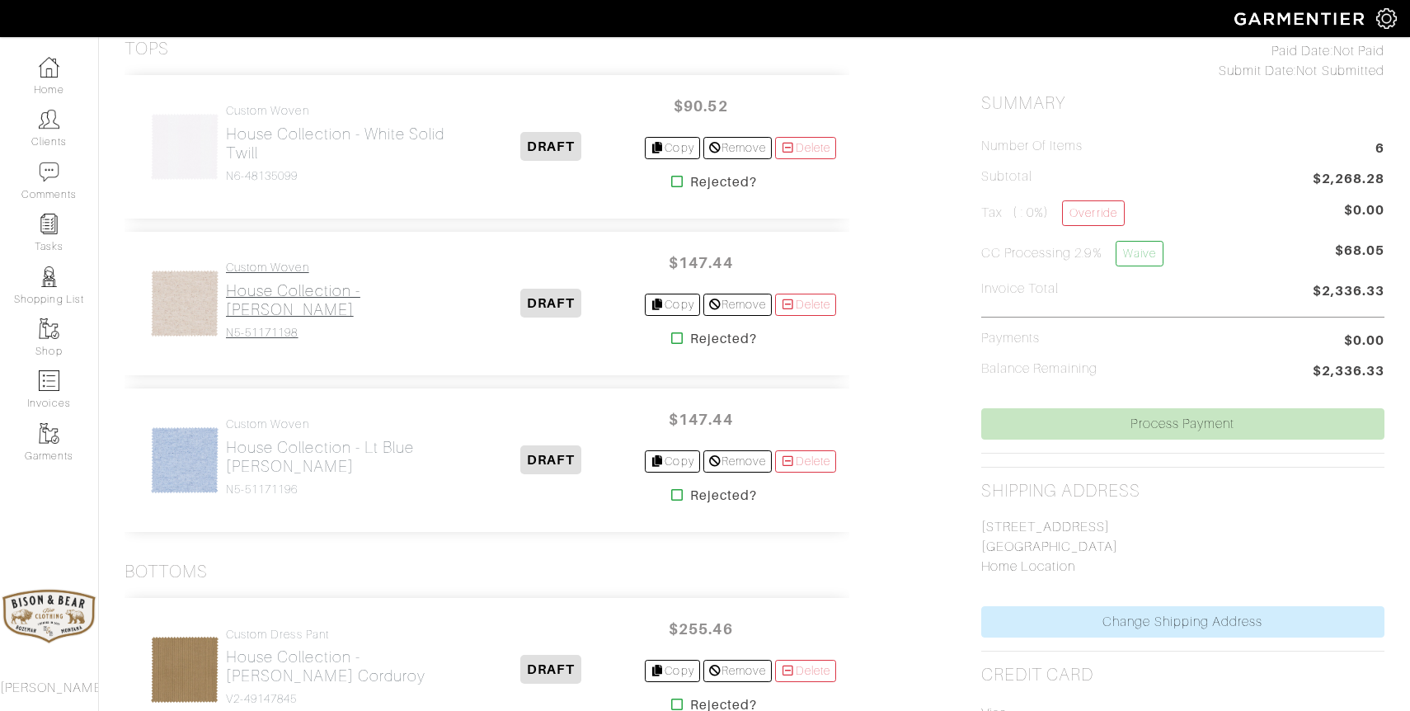
click at [279, 301] on h2 "House Collection - [PERSON_NAME]" at bounding box center [342, 300] width 232 height 38
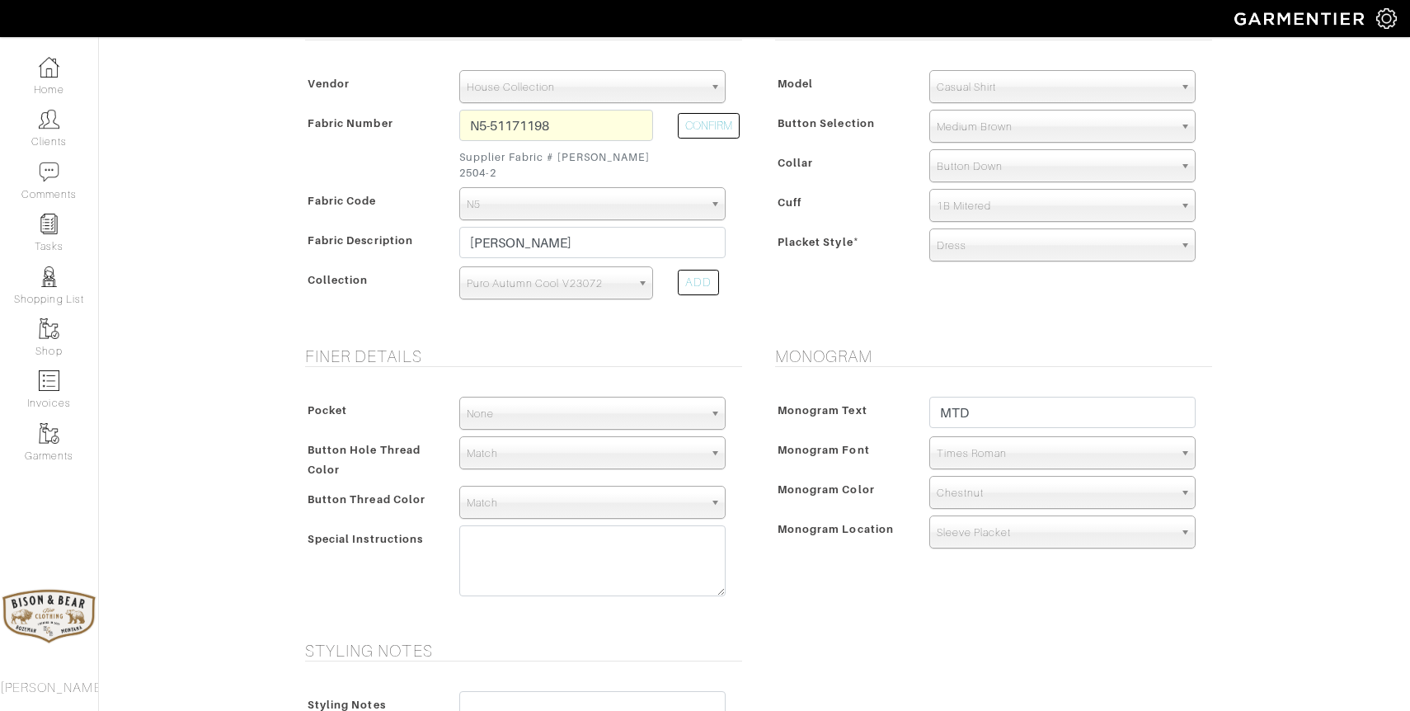
scroll to position [373, 0]
click at [542, 554] on textarea at bounding box center [592, 559] width 266 height 71
paste textarea "Tan pearl snaps Western style pockets both chest (half panhandle flap) Western …"
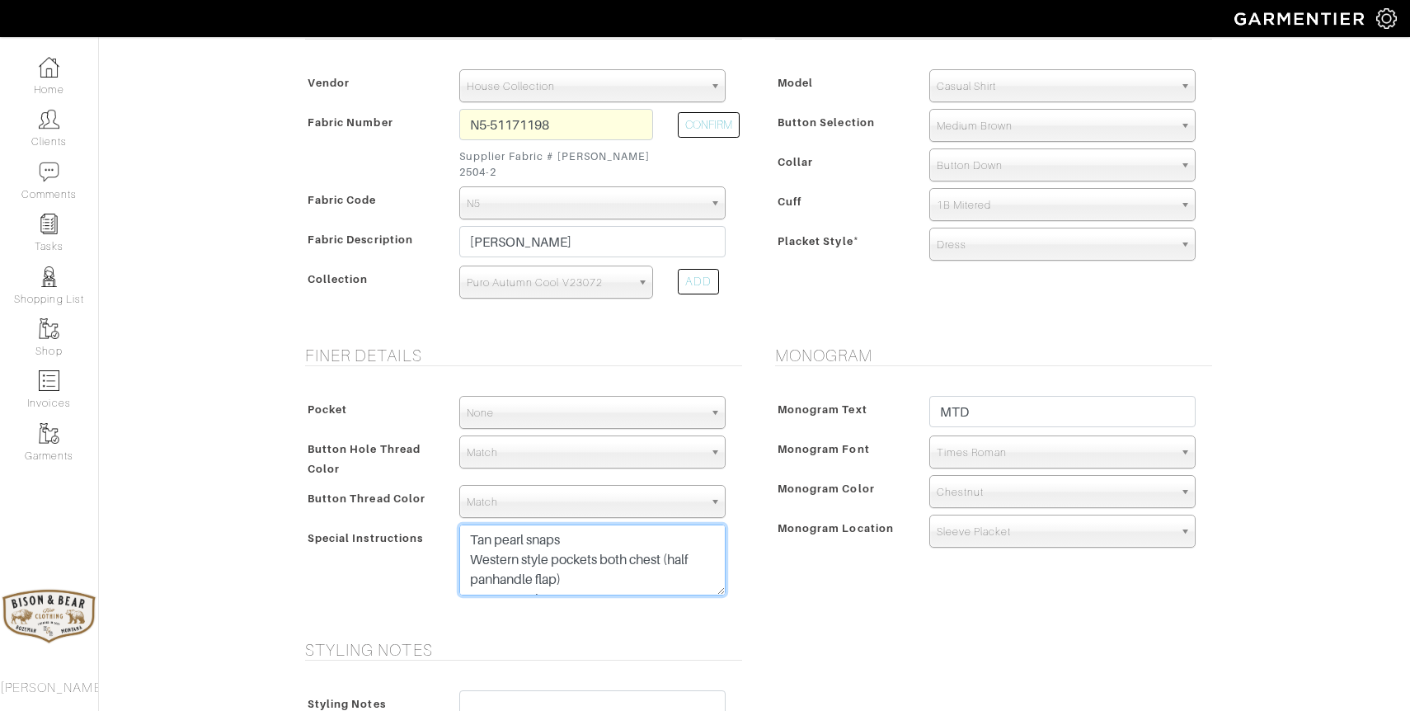
scroll to position [131, 0]
type textarea "Tan pearl snaps Western style pockets both chest (half panhandle flap) Western …"
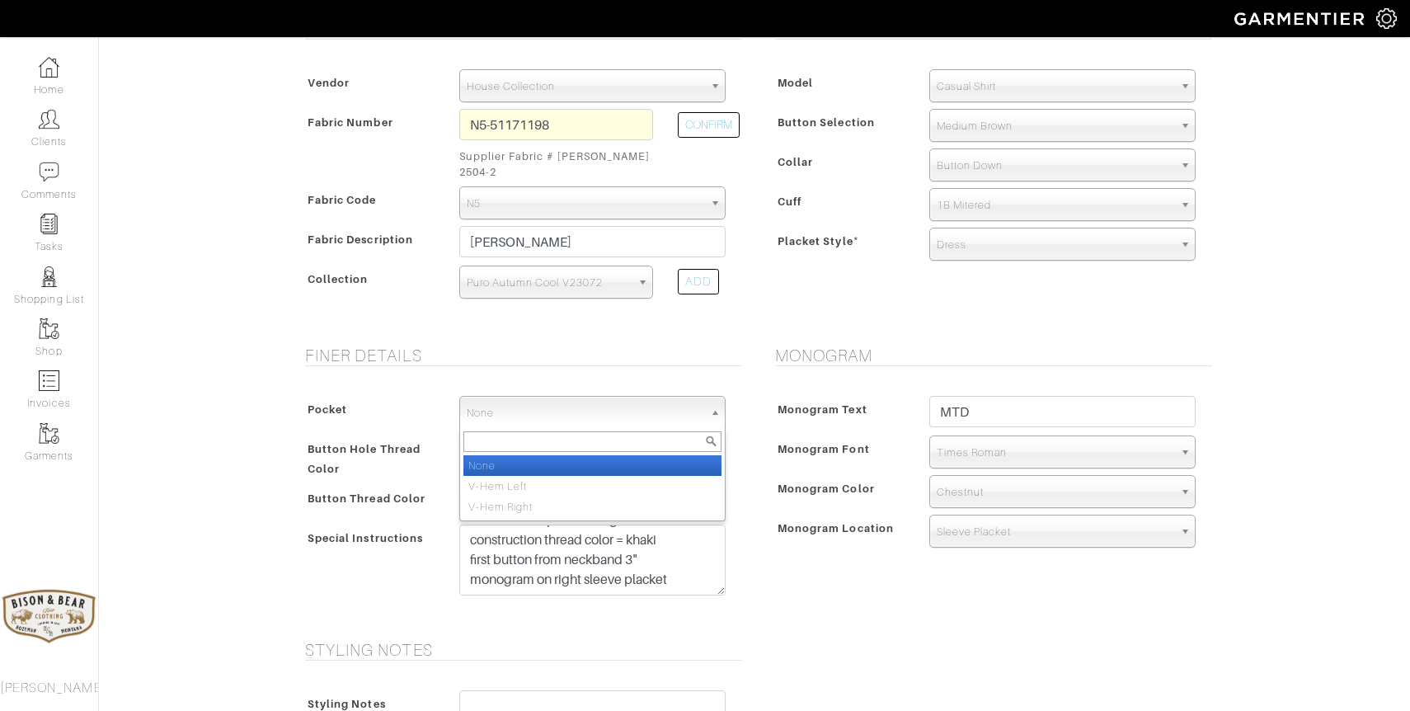
click at [531, 400] on span "None" at bounding box center [585, 413] width 237 height 33
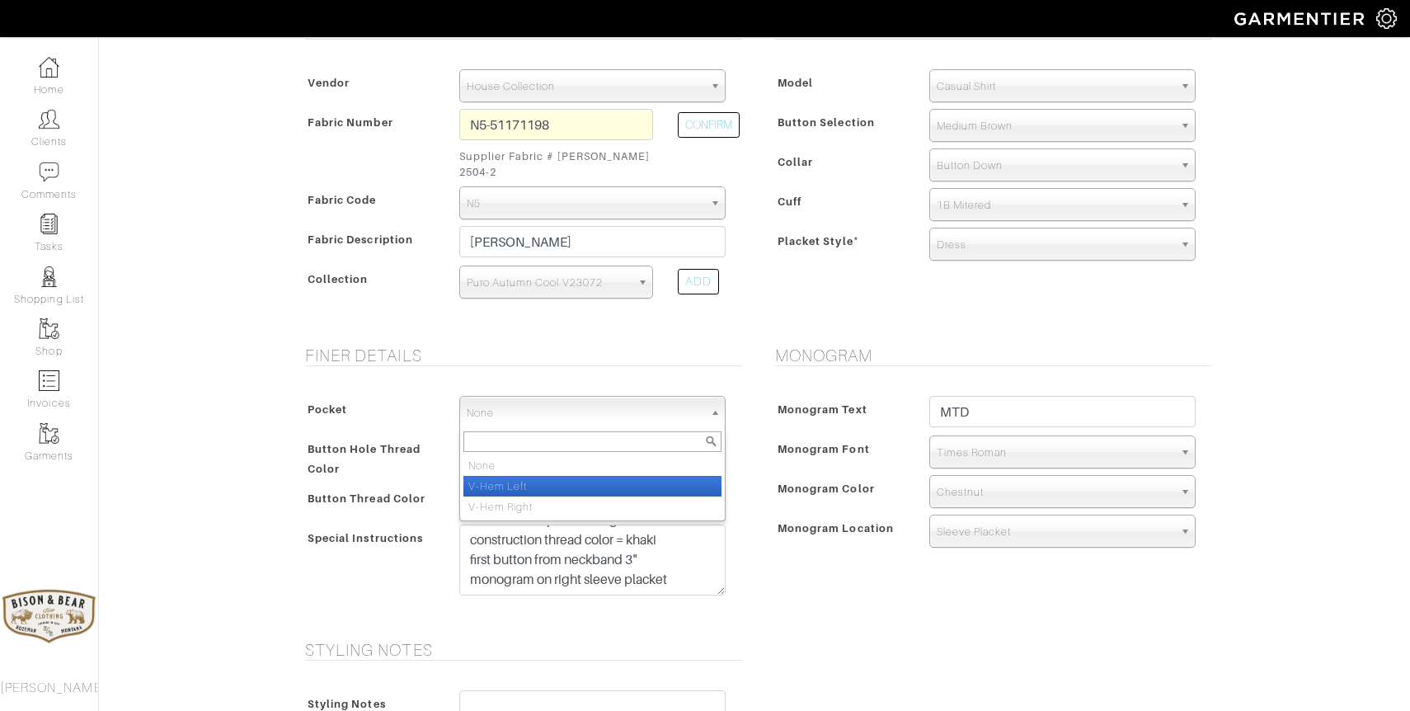
click at [516, 476] on li "V-Hem Left" at bounding box center [592, 486] width 258 height 21
select select "V-Hem Left"
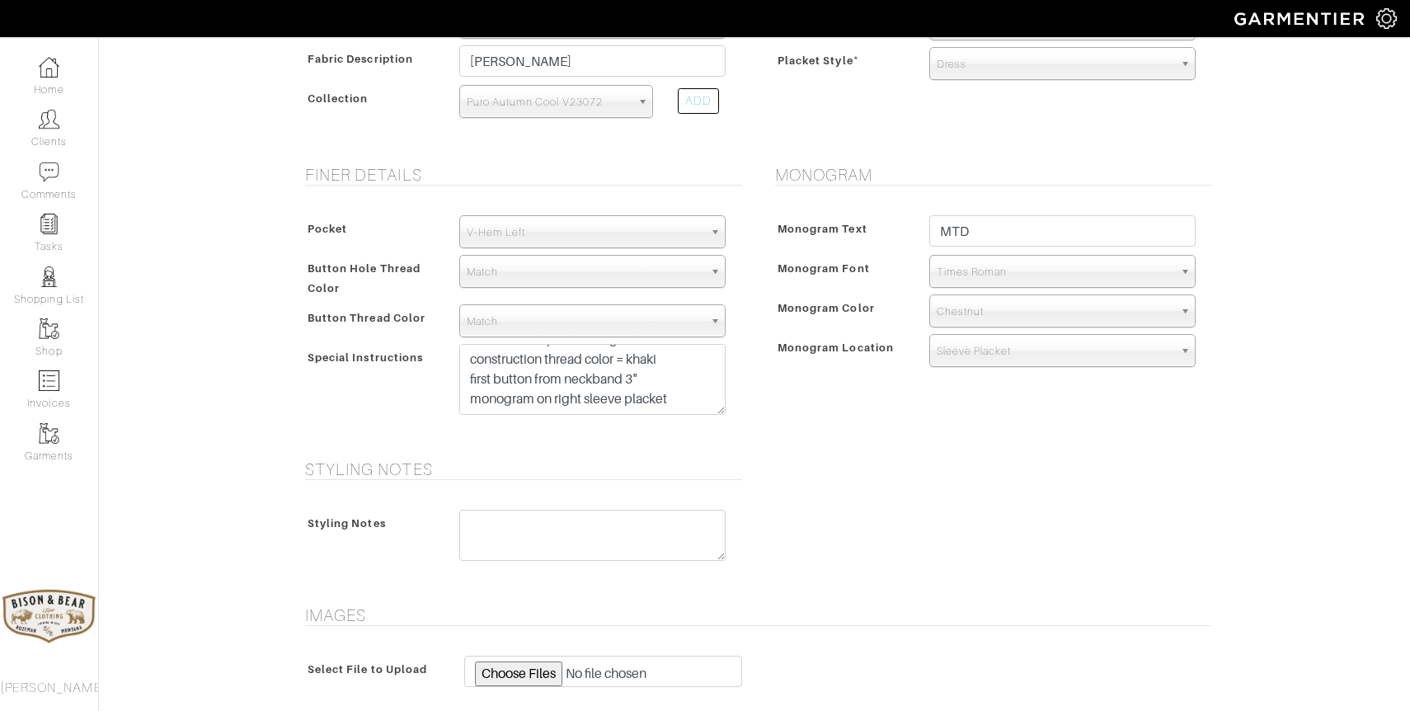
scroll to position [575, 0]
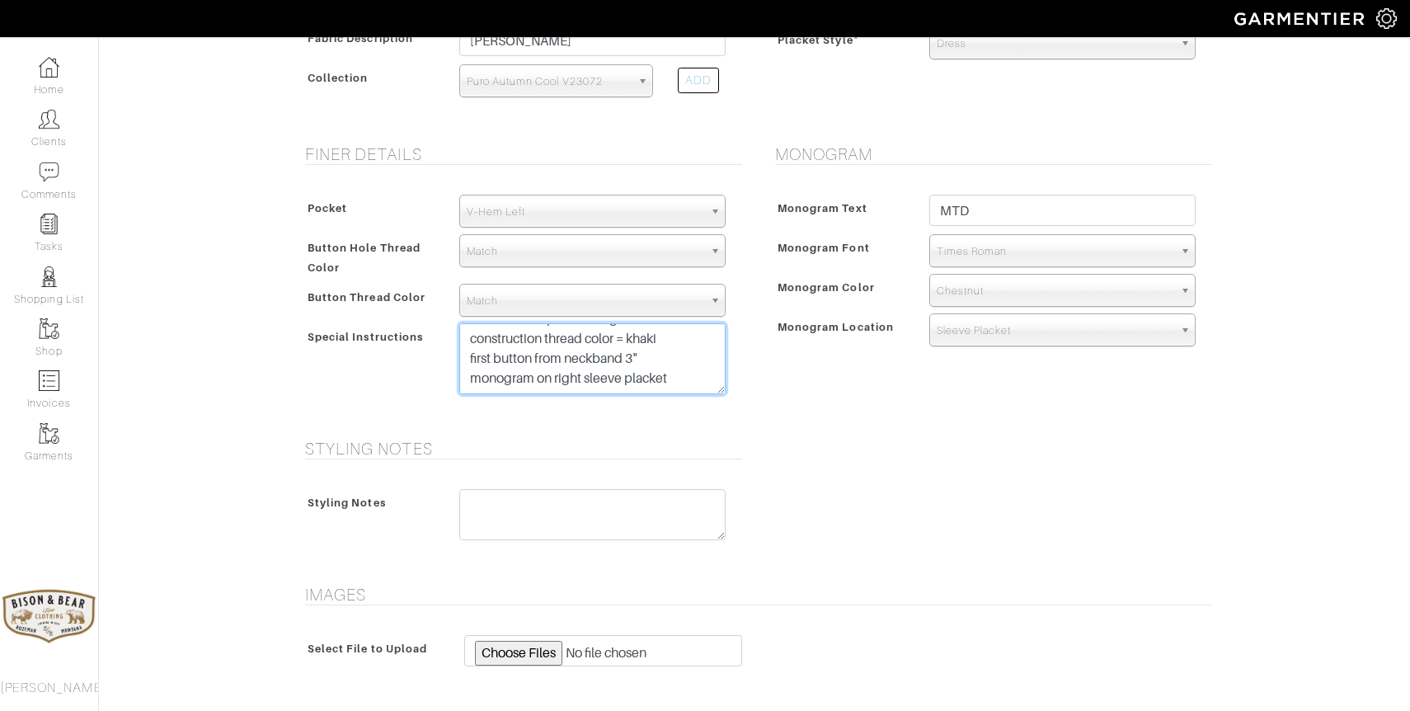
click at [652, 331] on textarea "Tan pearl snaps Western style pockets both chest (half panhandle flap) Western …" at bounding box center [592, 358] width 266 height 71
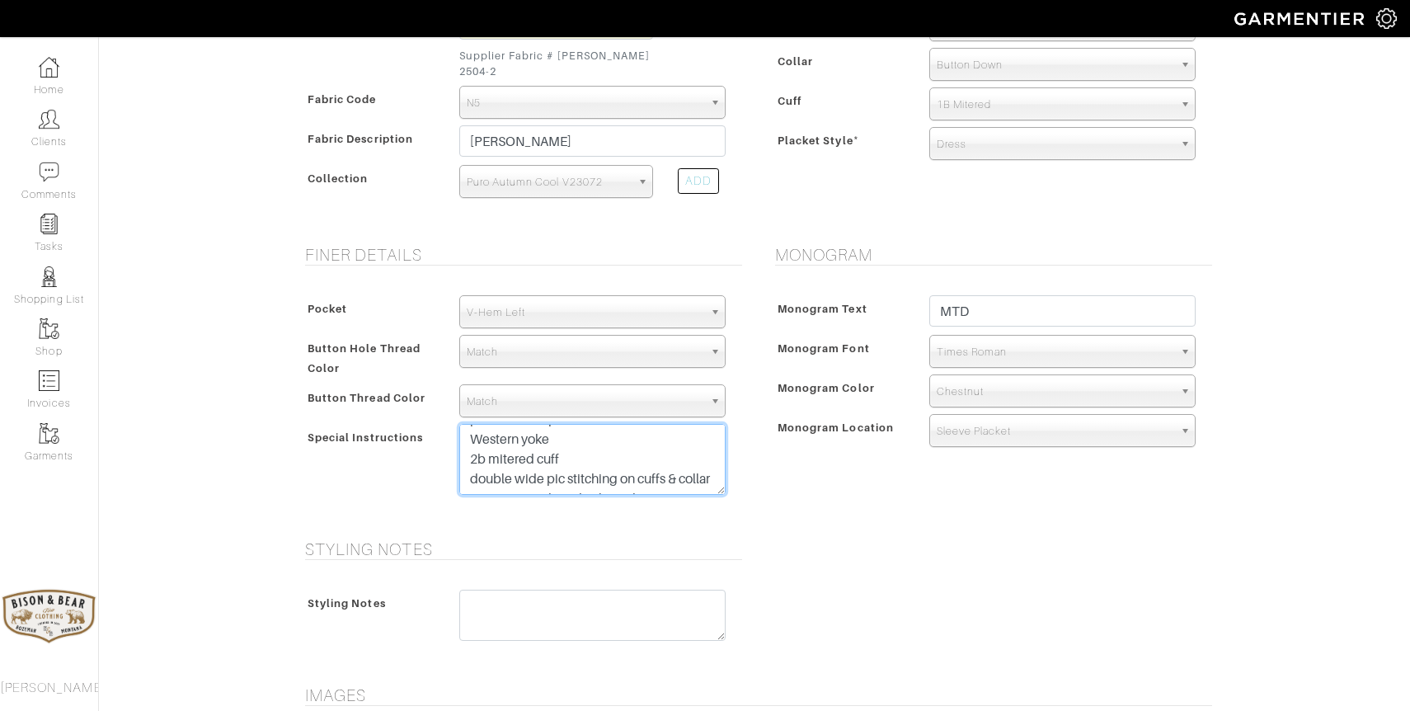
scroll to position [72, 0]
type textarea "Tan pearl snaps Western style pockets both chest (half panhandle flap) Western …"
click at [541, 472] on textarea "Tan pearl snaps Western style pockets both chest (half panhandle flap) Western …" at bounding box center [592, 459] width 266 height 71
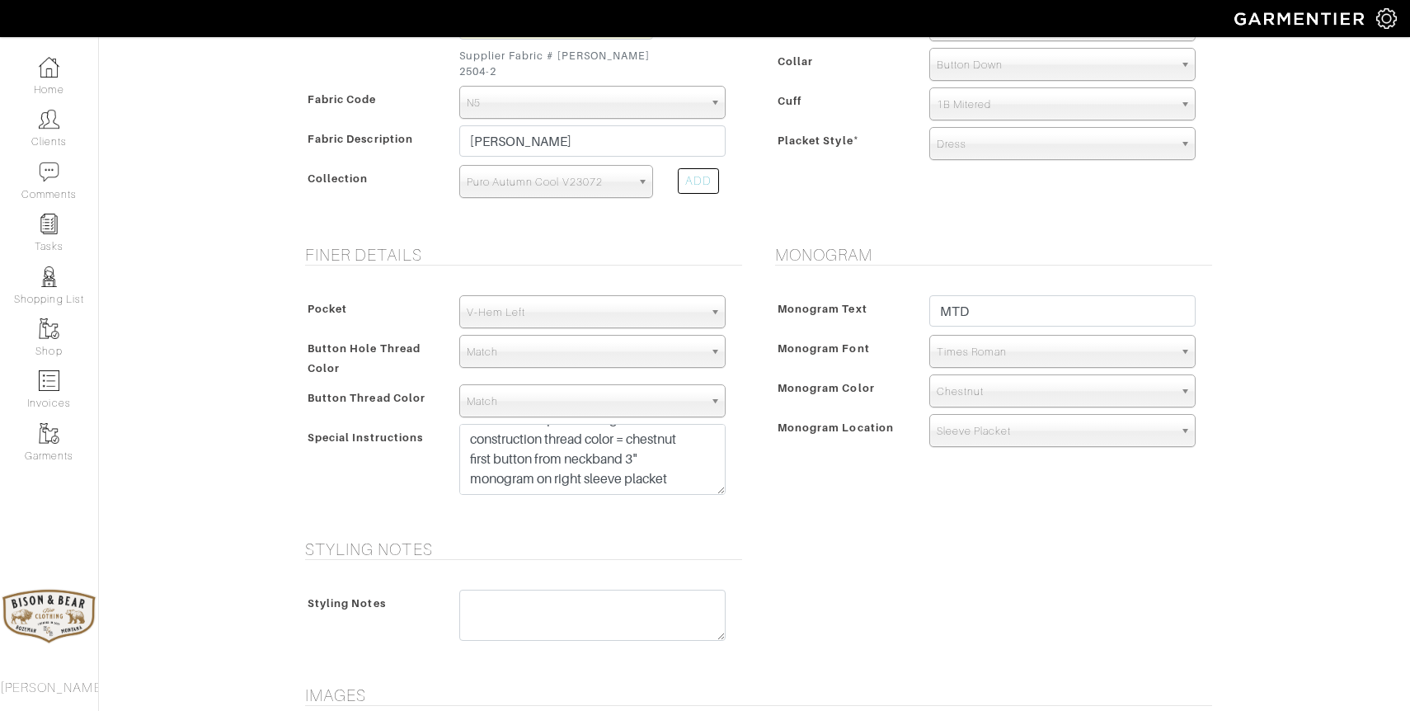
click at [1069, 336] on span "Times Roman" at bounding box center [1055, 352] width 237 height 33
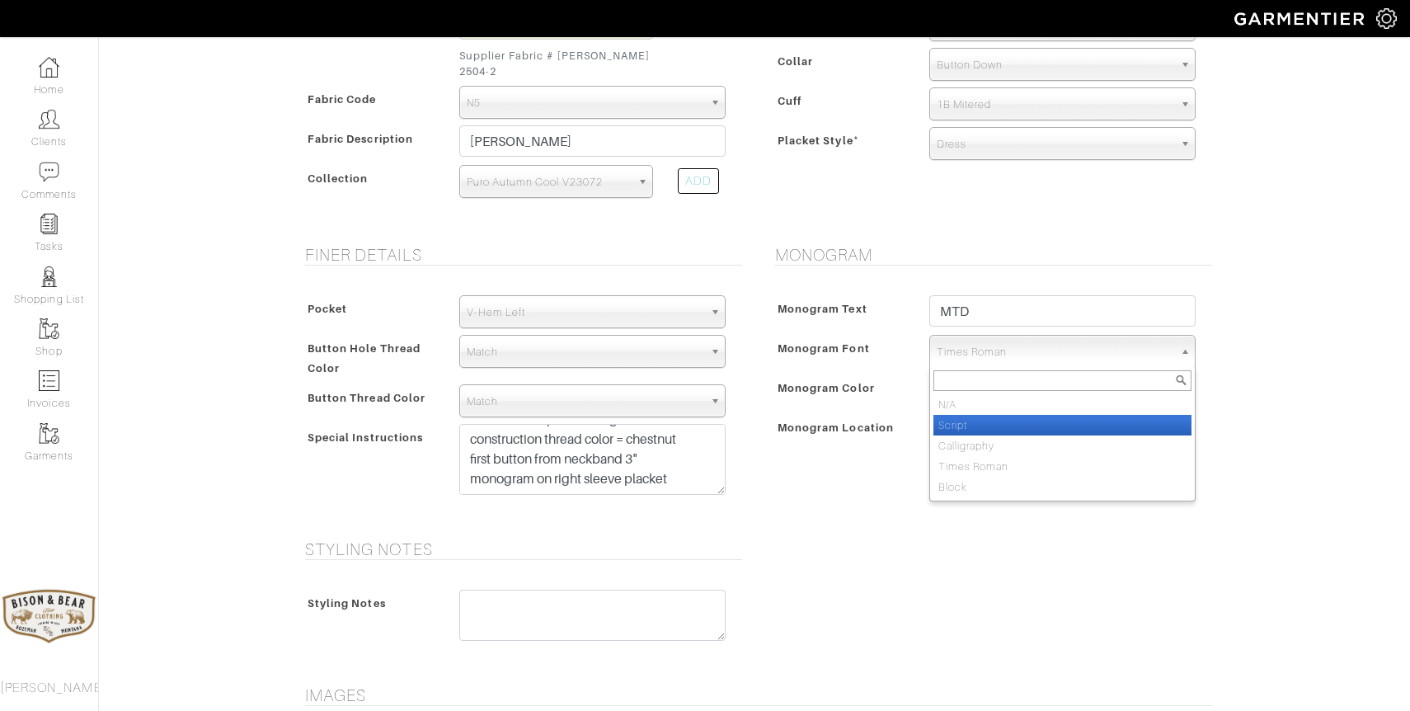
click at [987, 415] on li "Script" at bounding box center [1062, 425] width 258 height 21
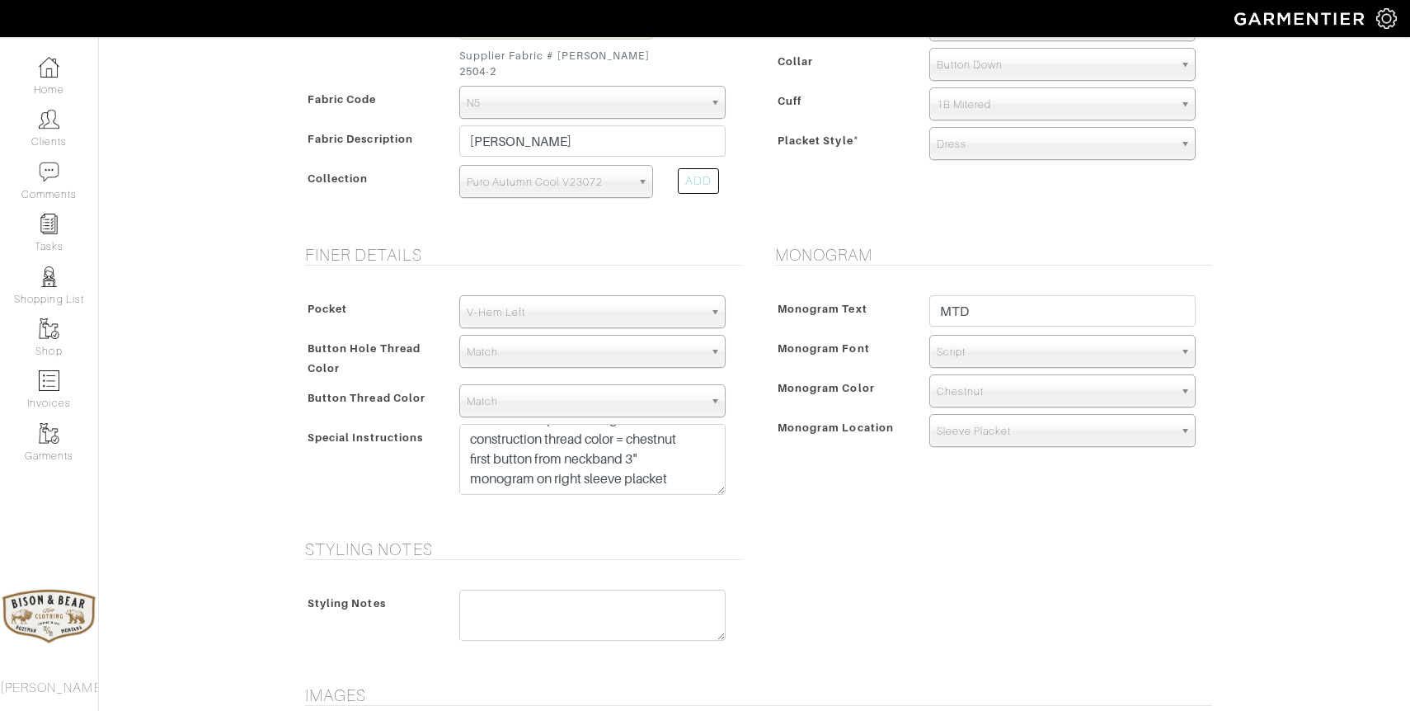
click at [965, 336] on span "Script" at bounding box center [1055, 352] width 237 height 33
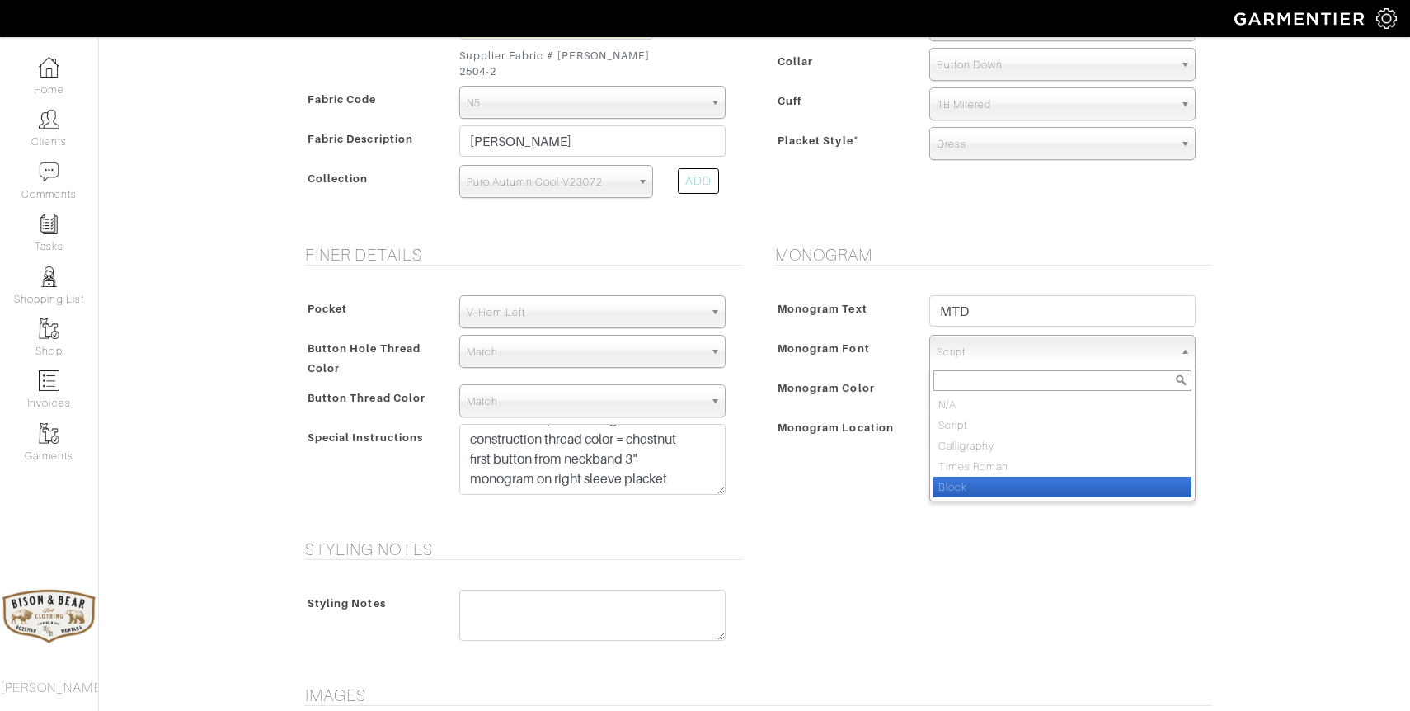
click at [969, 477] on li "Block" at bounding box center [1062, 487] width 258 height 21
select select "Block"
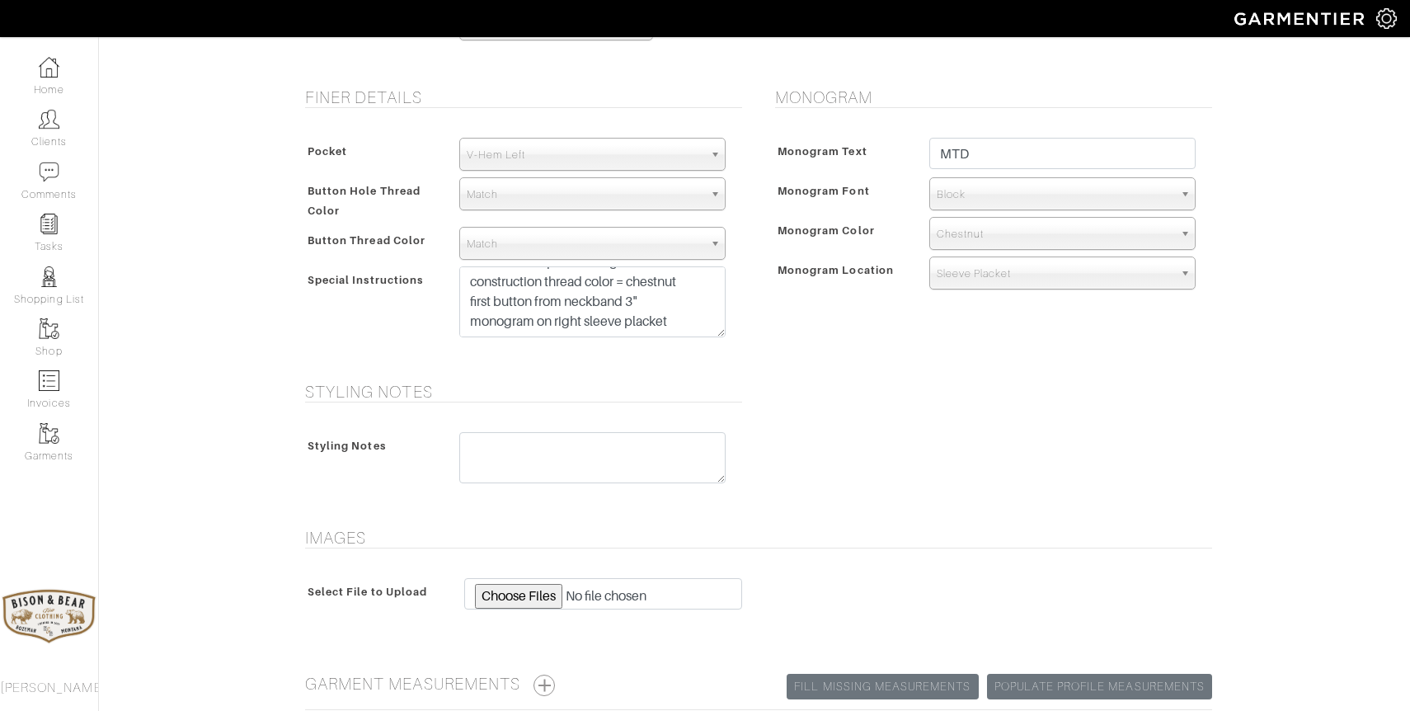
scroll to position [772, 0]
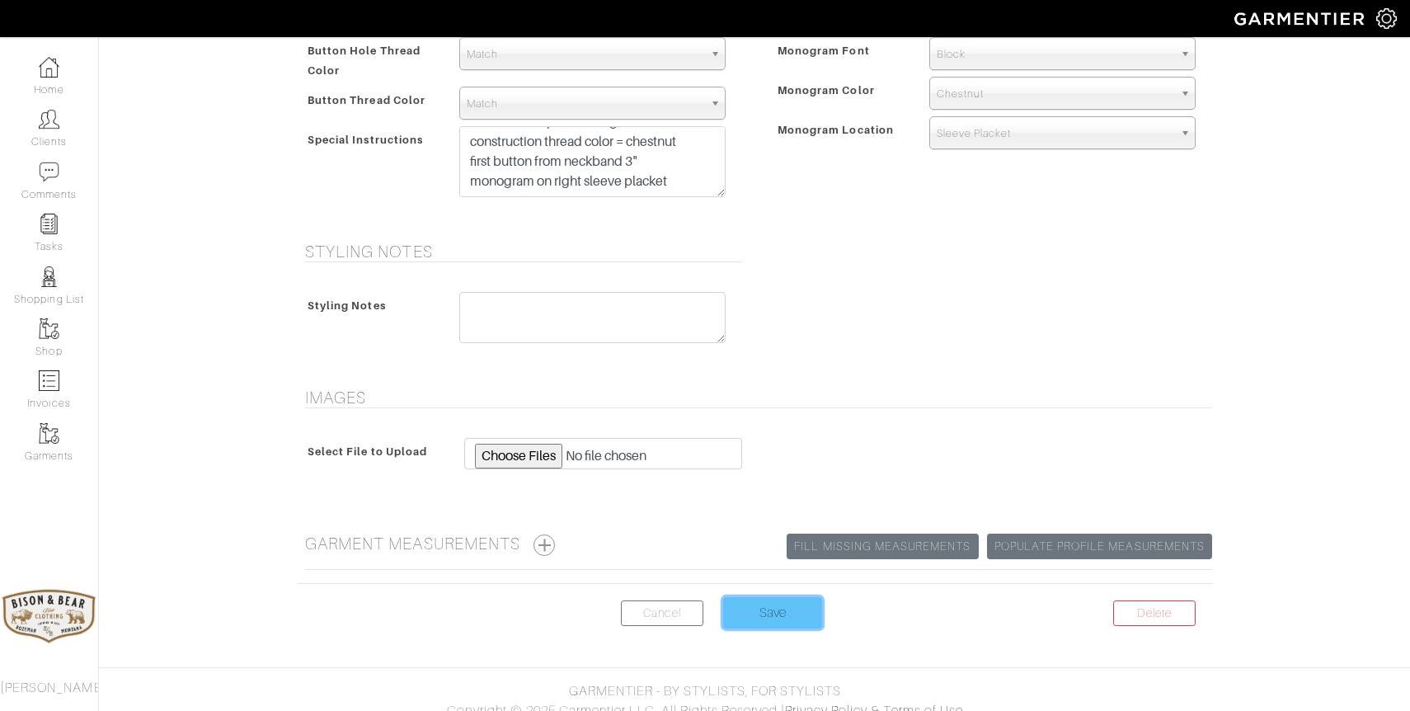
click at [782, 597] on input "Save" at bounding box center [772, 612] width 99 height 31
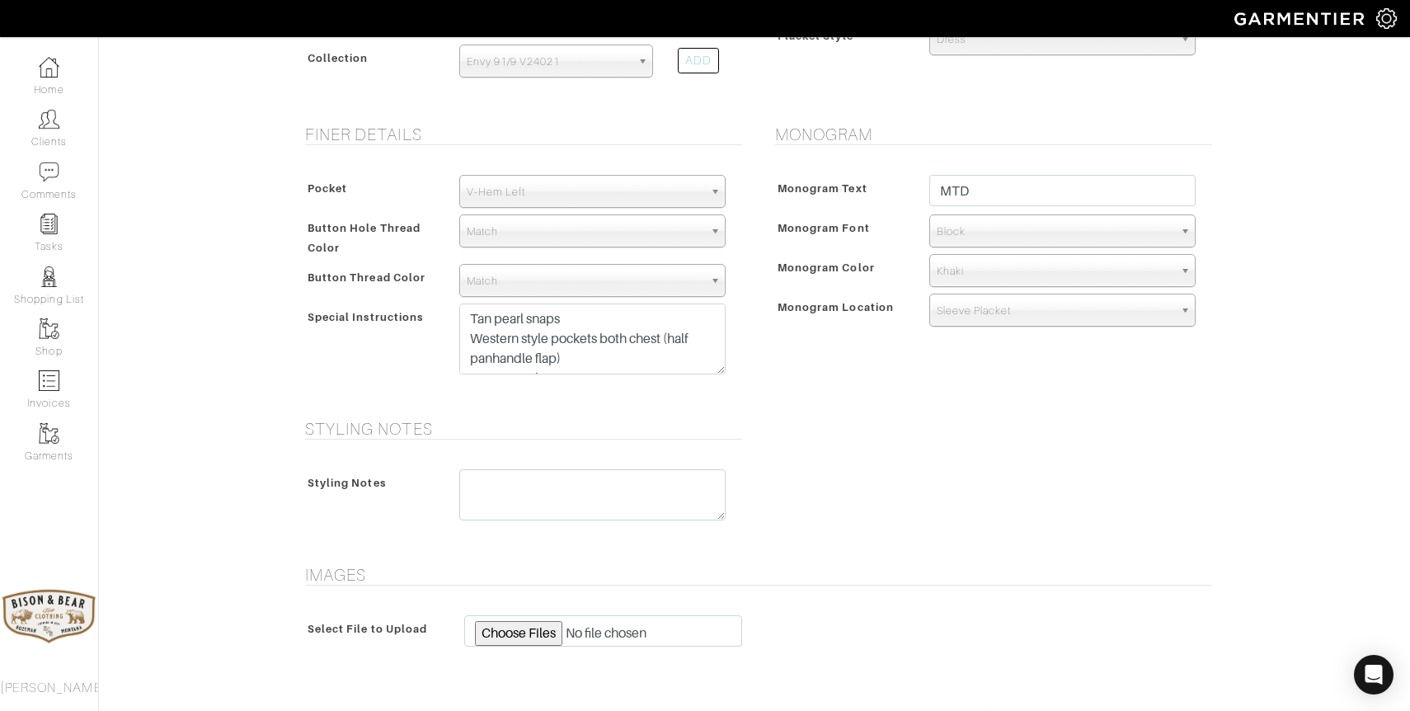
scroll to position [580, 0]
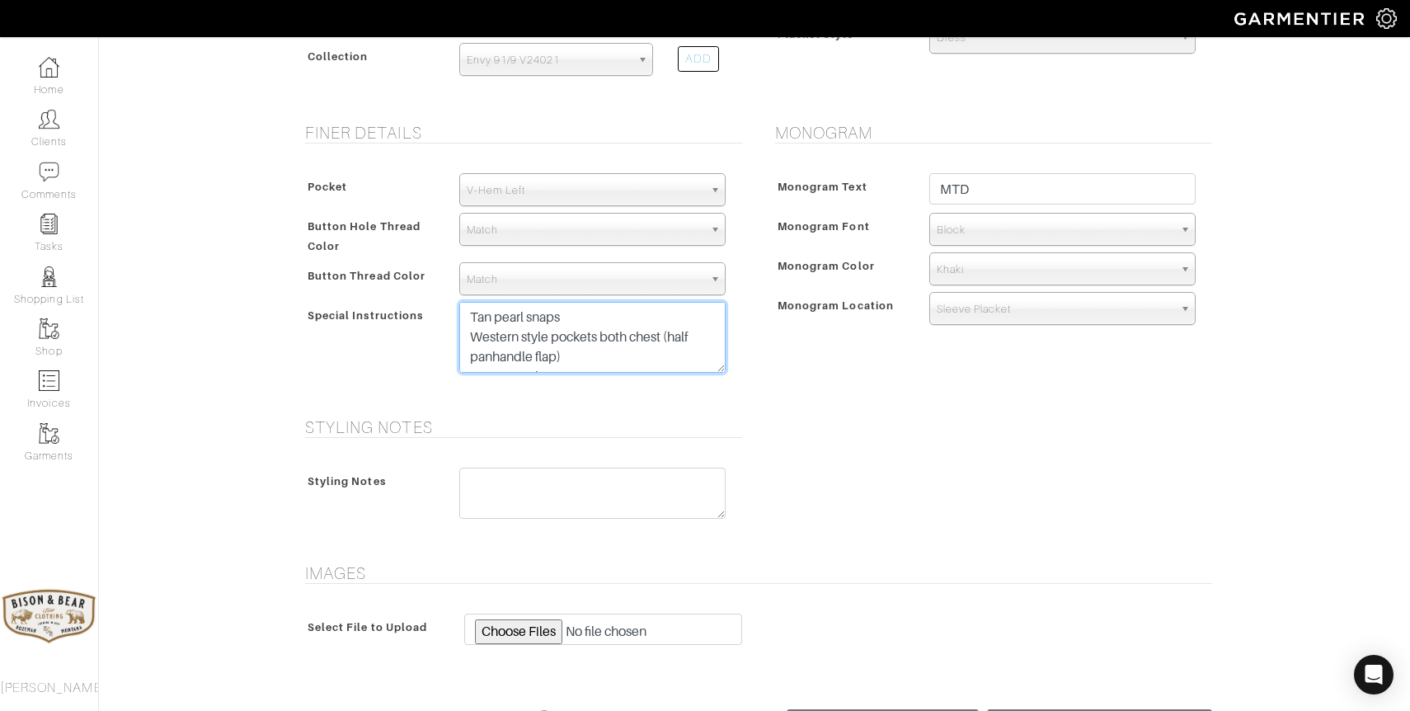
click at [600, 362] on textarea "Tan pearl snaps Western style pockets both chest (half panhandle flap) Western …" at bounding box center [592, 337] width 266 height 71
drag, startPoint x: 677, startPoint y: 358, endPoint x: 447, endPoint y: 275, distance: 244.6
click at [447, 275] on div "Pocket None V-Hem Left V-Hem Right V-Hem Left Button Hole Thread Color Match Au…" at bounding box center [519, 277] width 445 height 241
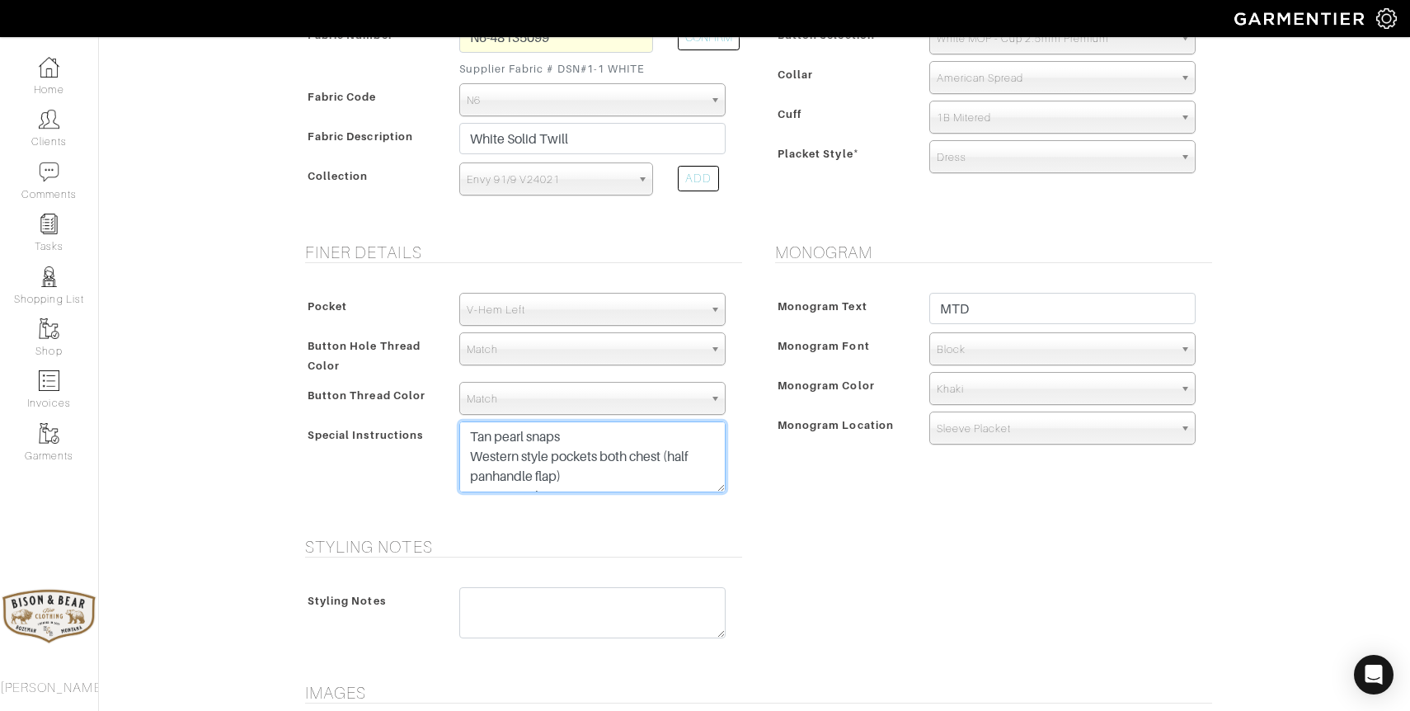
scroll to position [469, 0]
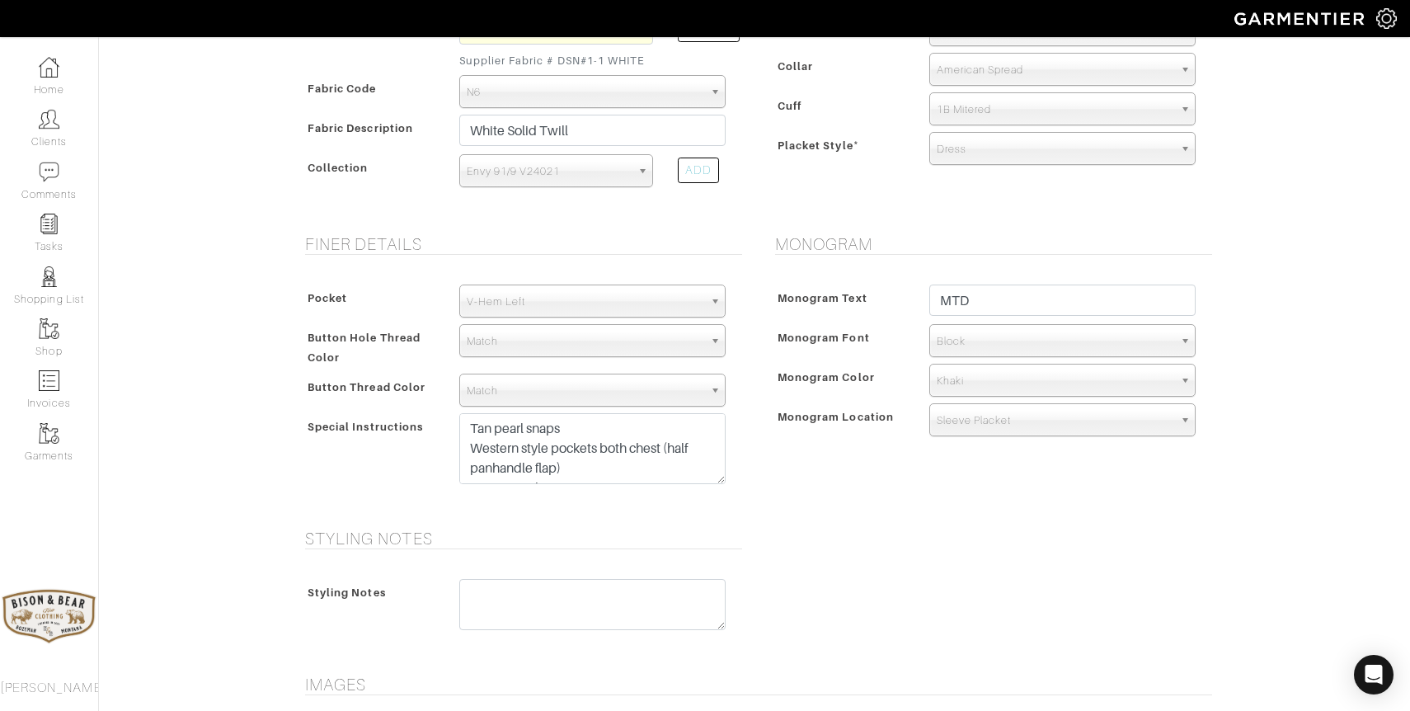
click at [796, 492] on div "Monogram Monogram Text MTD Monogram Font N/A Script Calligraphy Times Roman Blo…" at bounding box center [989, 371] width 470 height 275
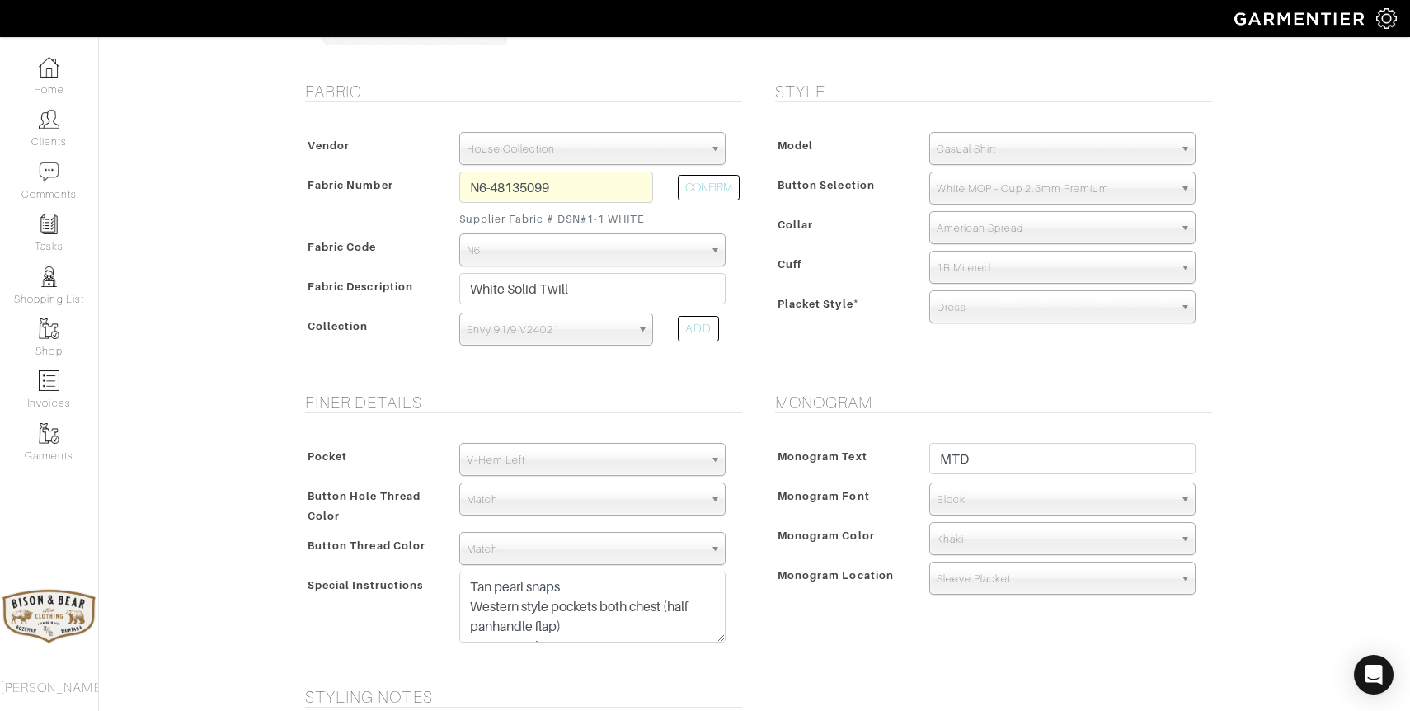
scroll to position [335, 0]
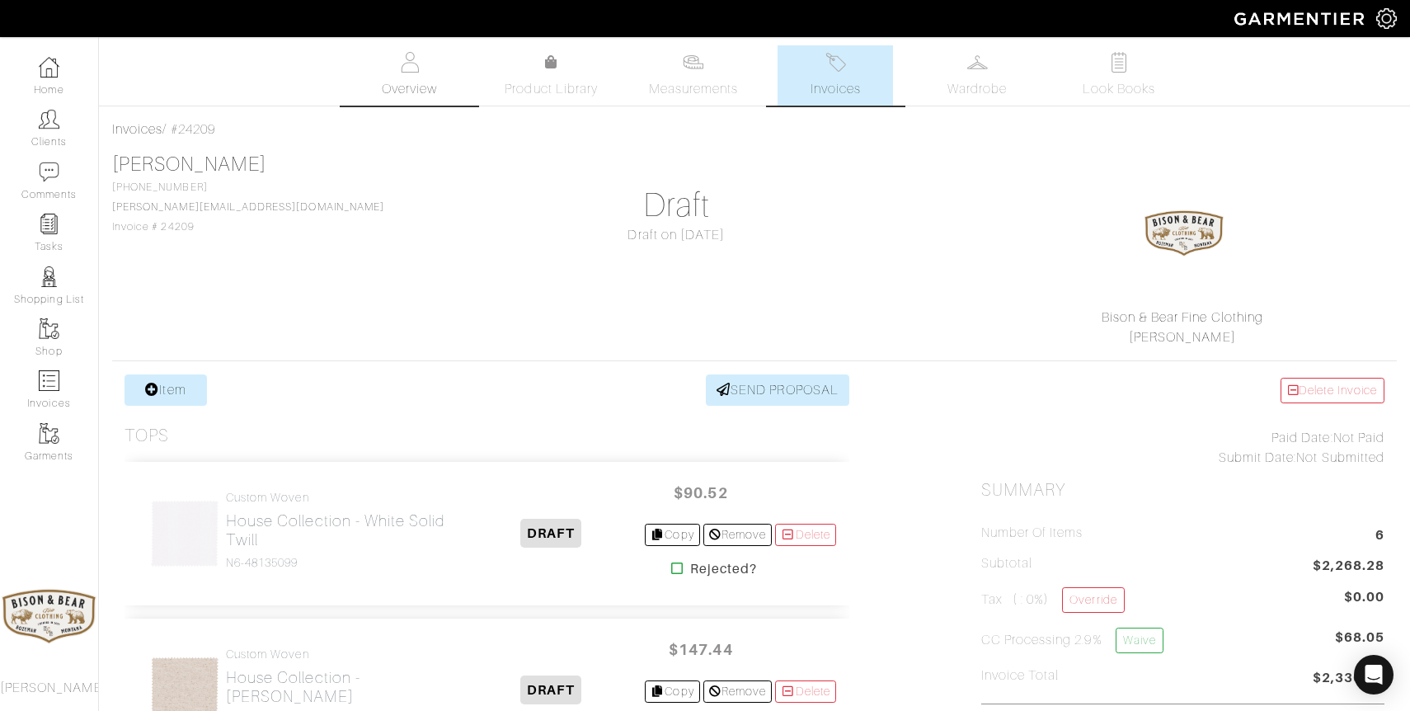
click at [414, 58] on img at bounding box center [409, 62] width 21 height 21
